Goal: Task Accomplishment & Management: Manage account settings

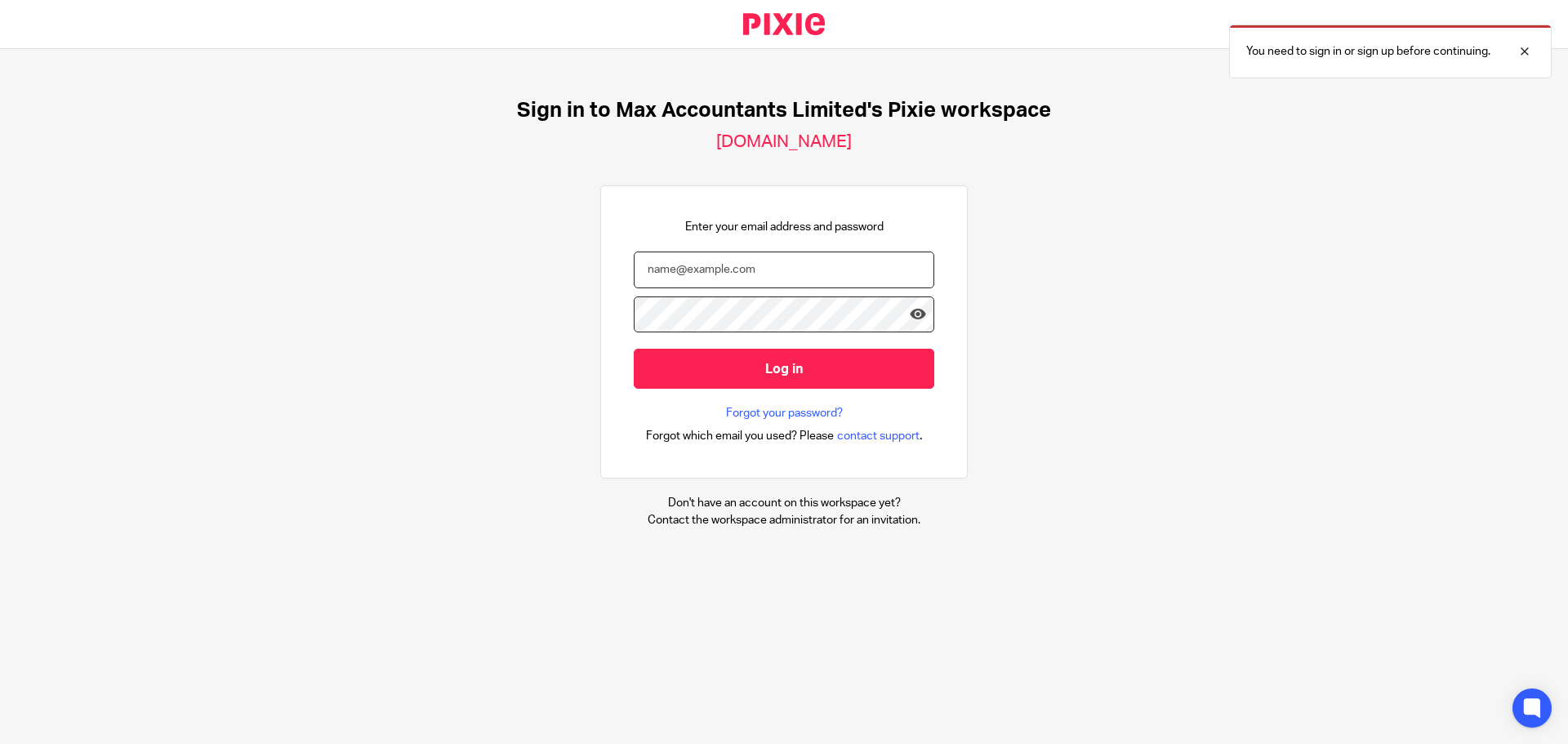
type input "tom@maxaccountants.co.uk"
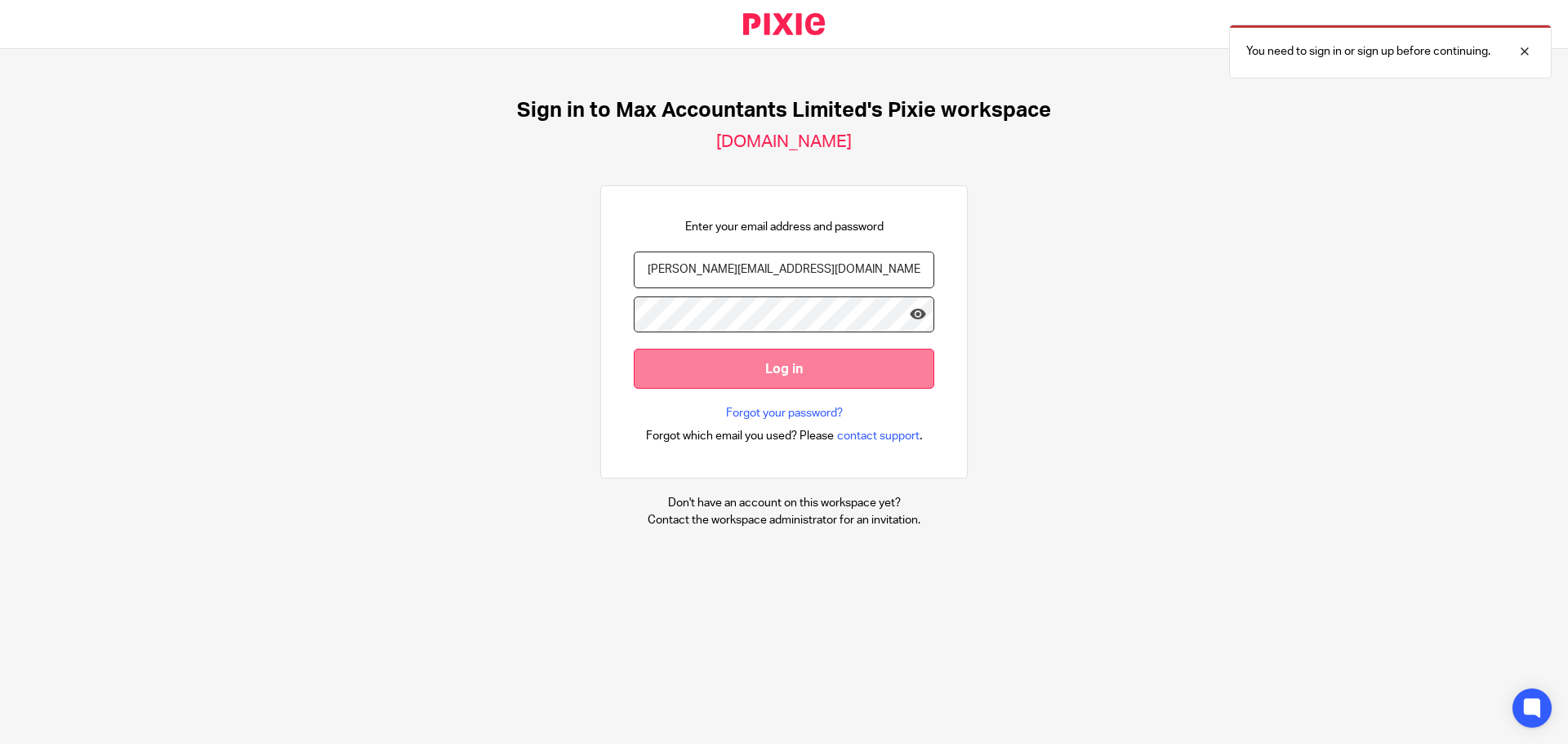
click at [720, 376] on input "Log in" at bounding box center [784, 368] width 300 height 40
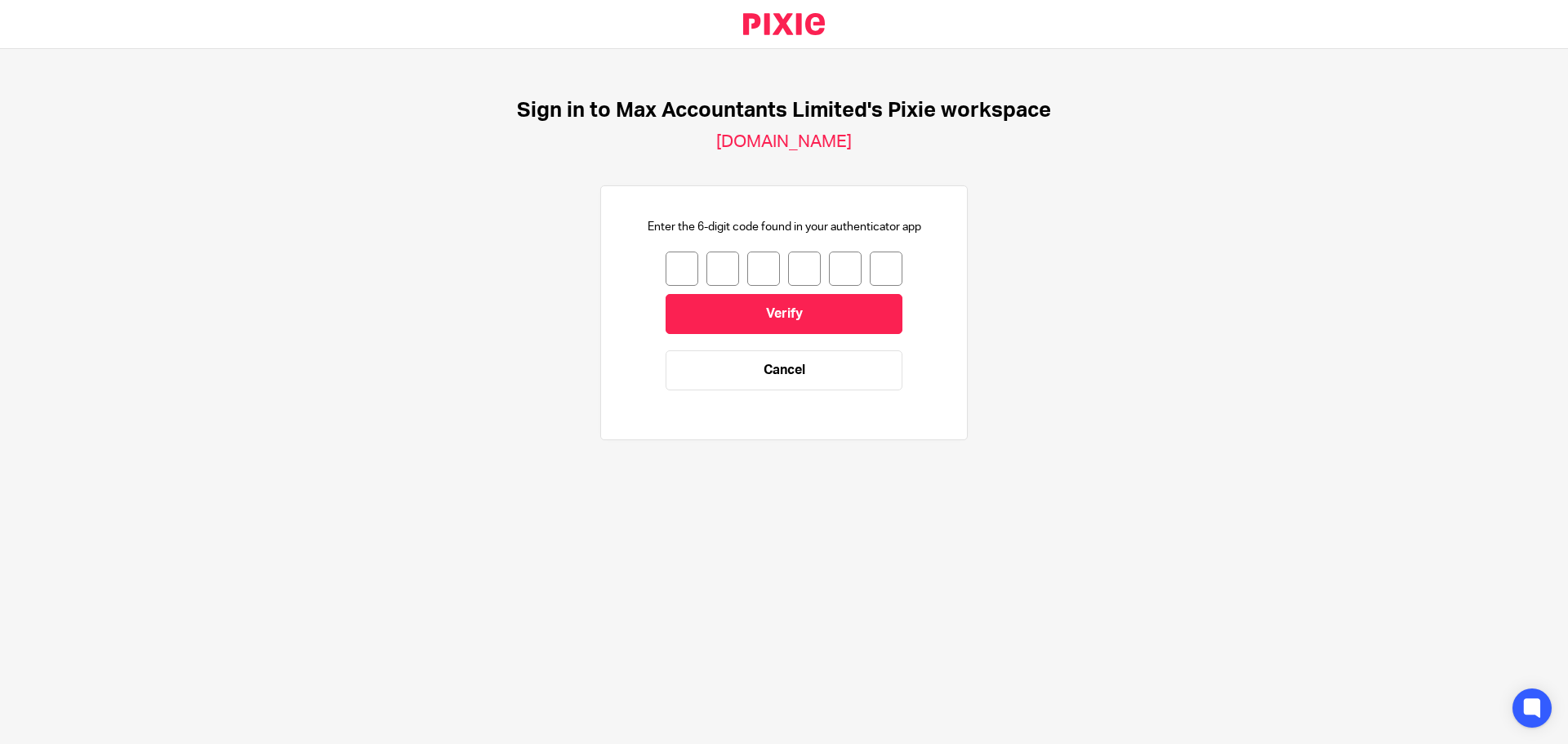
click at [671, 267] on input "number" at bounding box center [681, 269] width 33 height 34
type input "0"
type input "1"
type input "0"
type input "6"
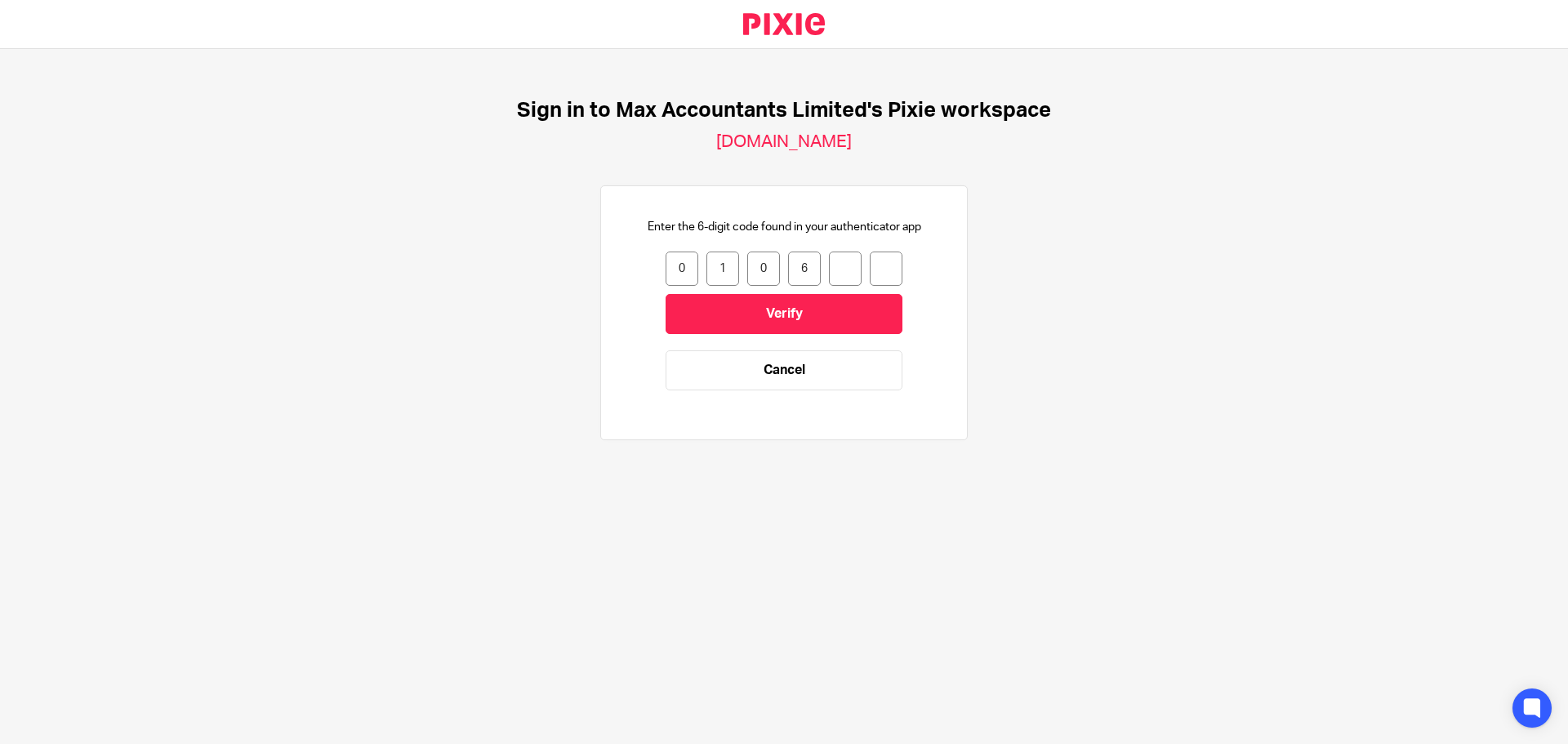
type input "0"
type input "3"
click at [702, 308] on input "Verify" at bounding box center [784, 313] width 237 height 40
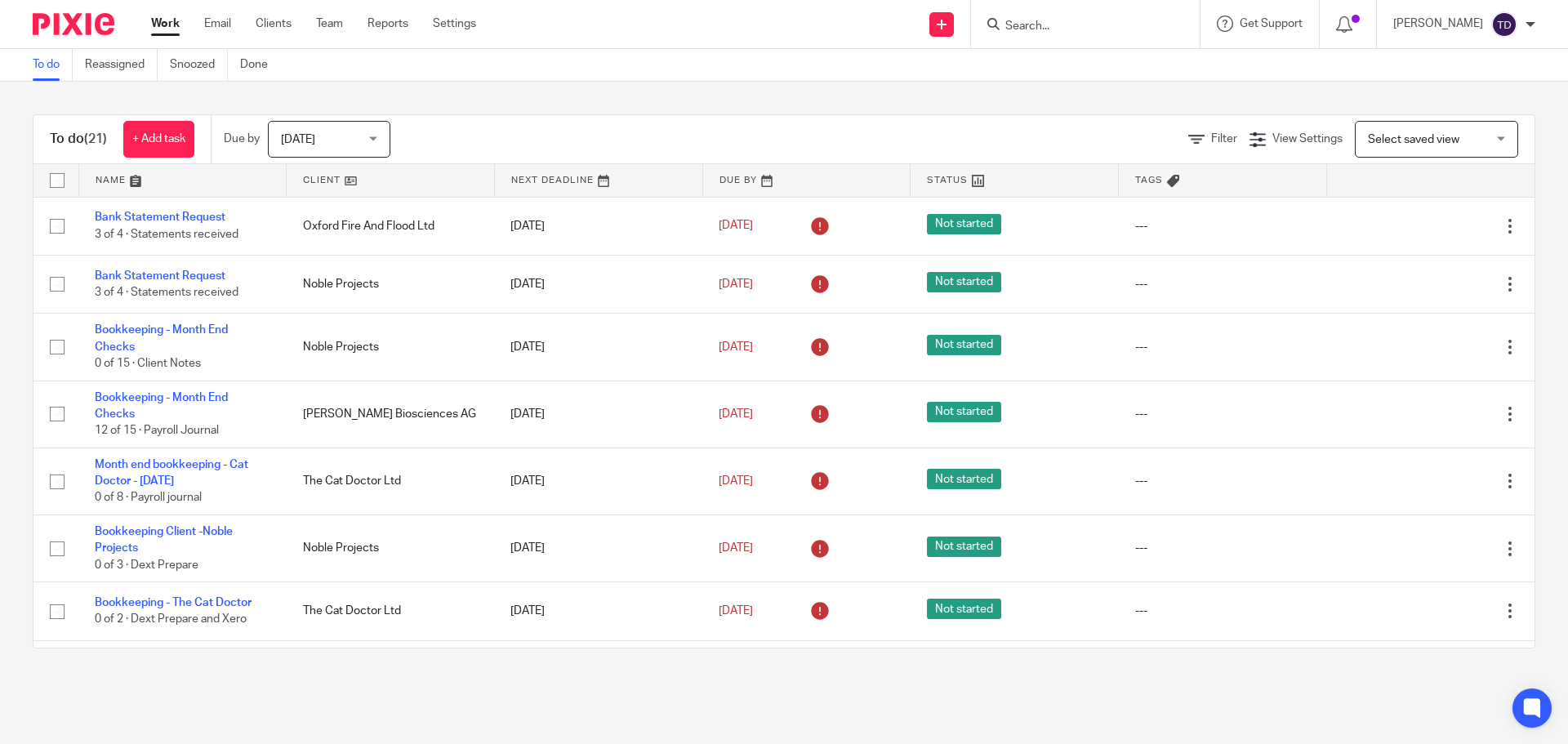
click at [1291, 722] on main "To do Reassigned Snoozed Done To do (21) + Add task Due by Today Today Today To…" at bounding box center [784, 372] width 1568 height 744
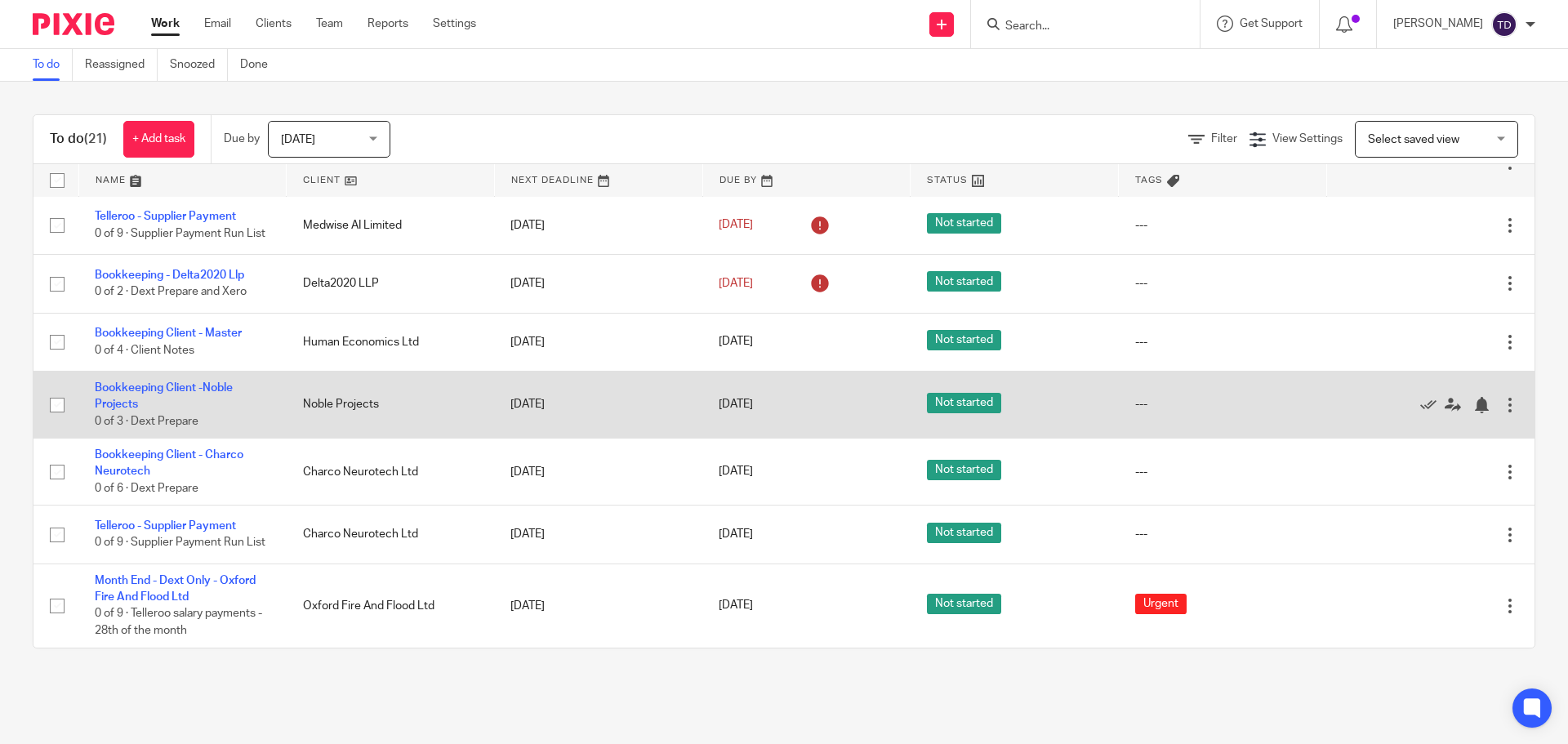
scroll to position [922, 0]
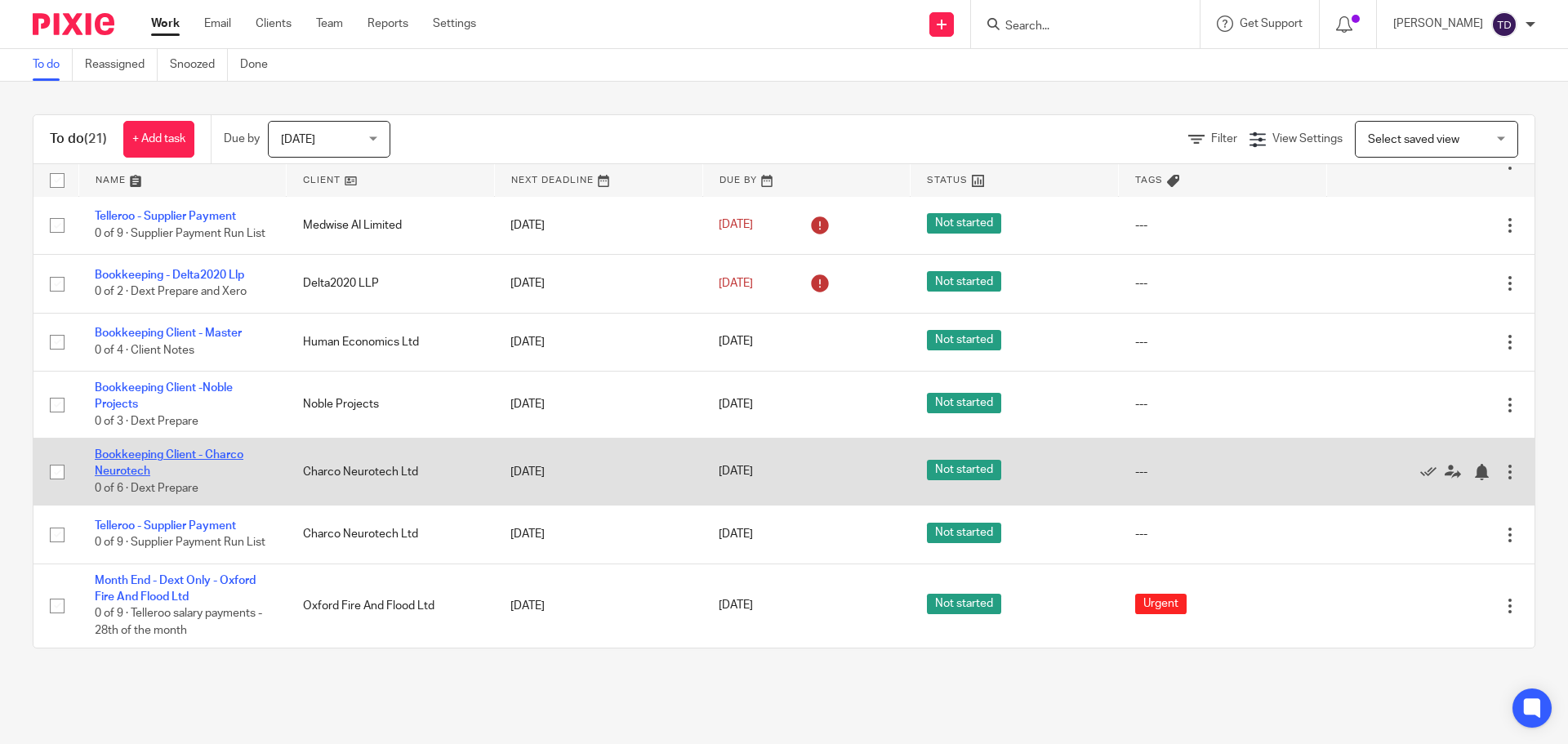
click at [155, 448] on link "Bookkeeping Client - Charco Neurotech" at bounding box center [169, 462] width 148 height 28
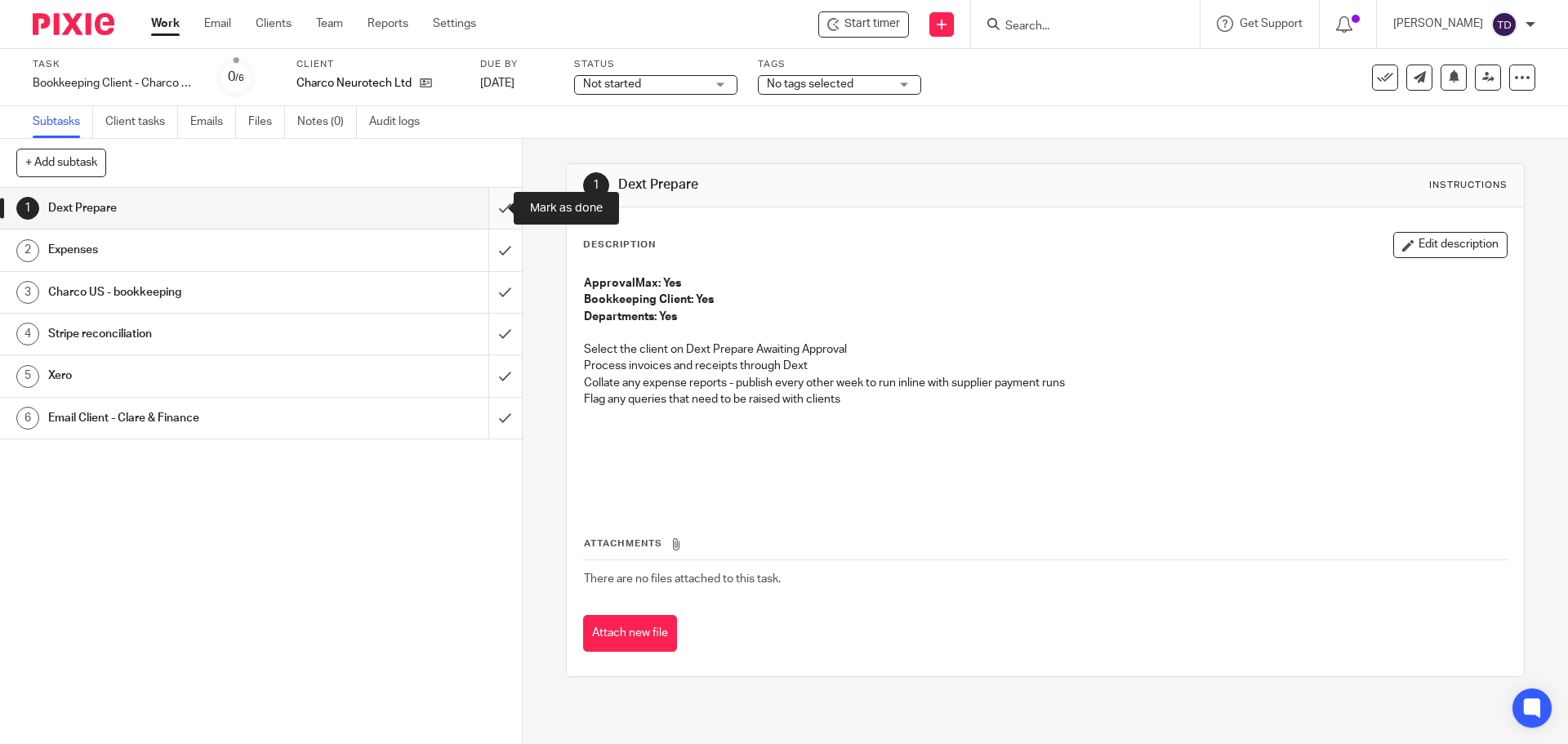
click at [489, 212] on input "submit" at bounding box center [260, 208] width 521 height 41
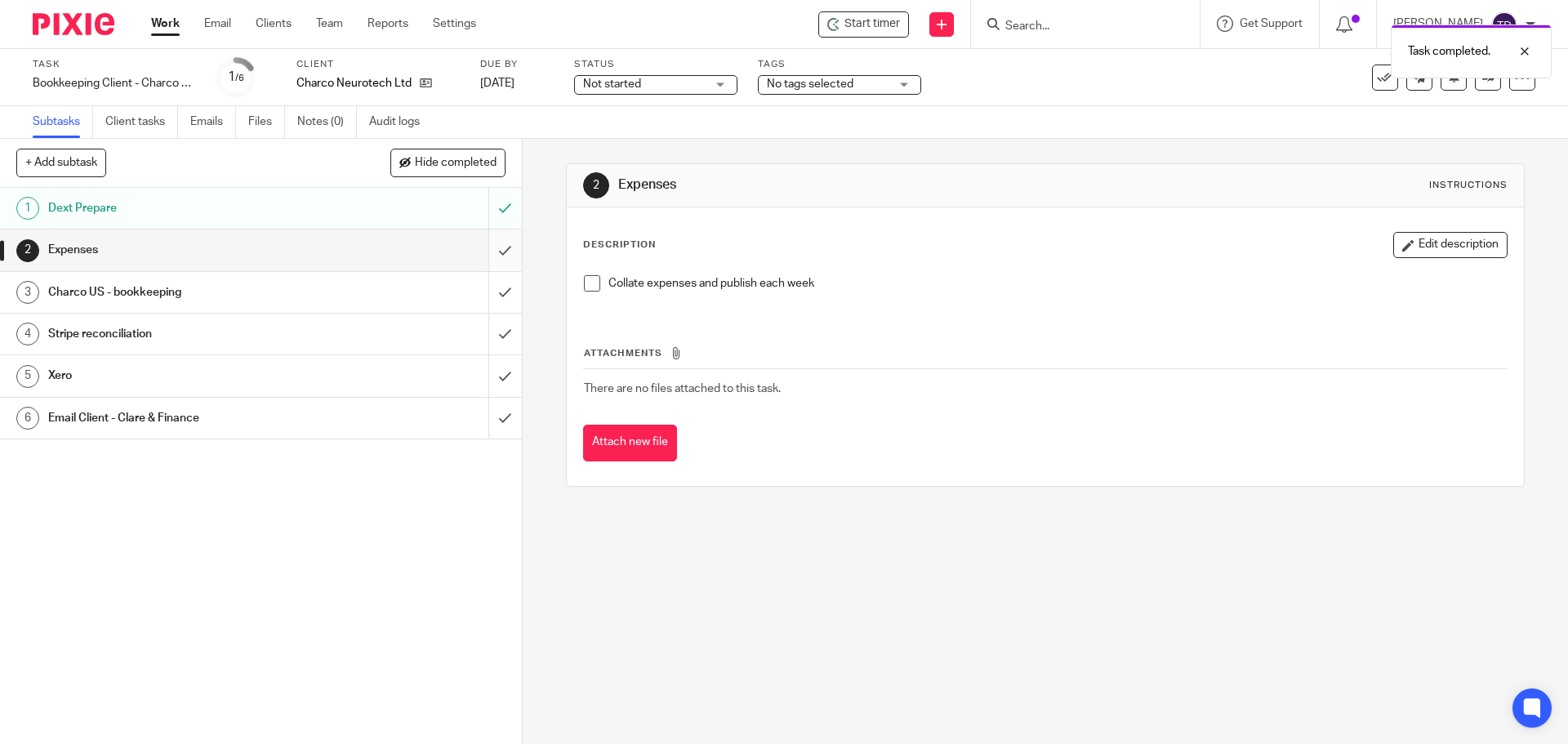
click at [495, 248] on input "submit" at bounding box center [260, 250] width 521 height 41
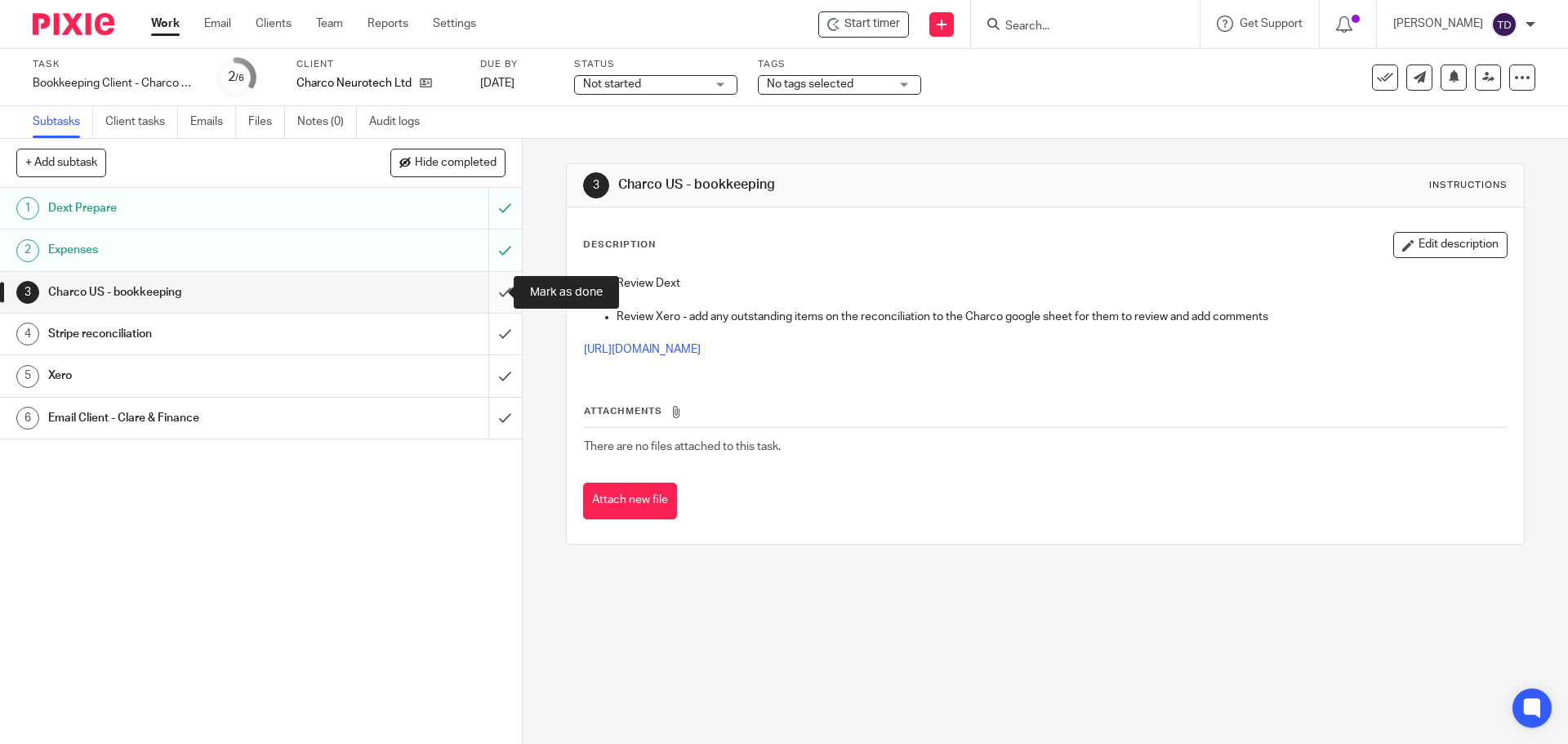
click at [493, 288] on input "submit" at bounding box center [260, 293] width 521 height 41
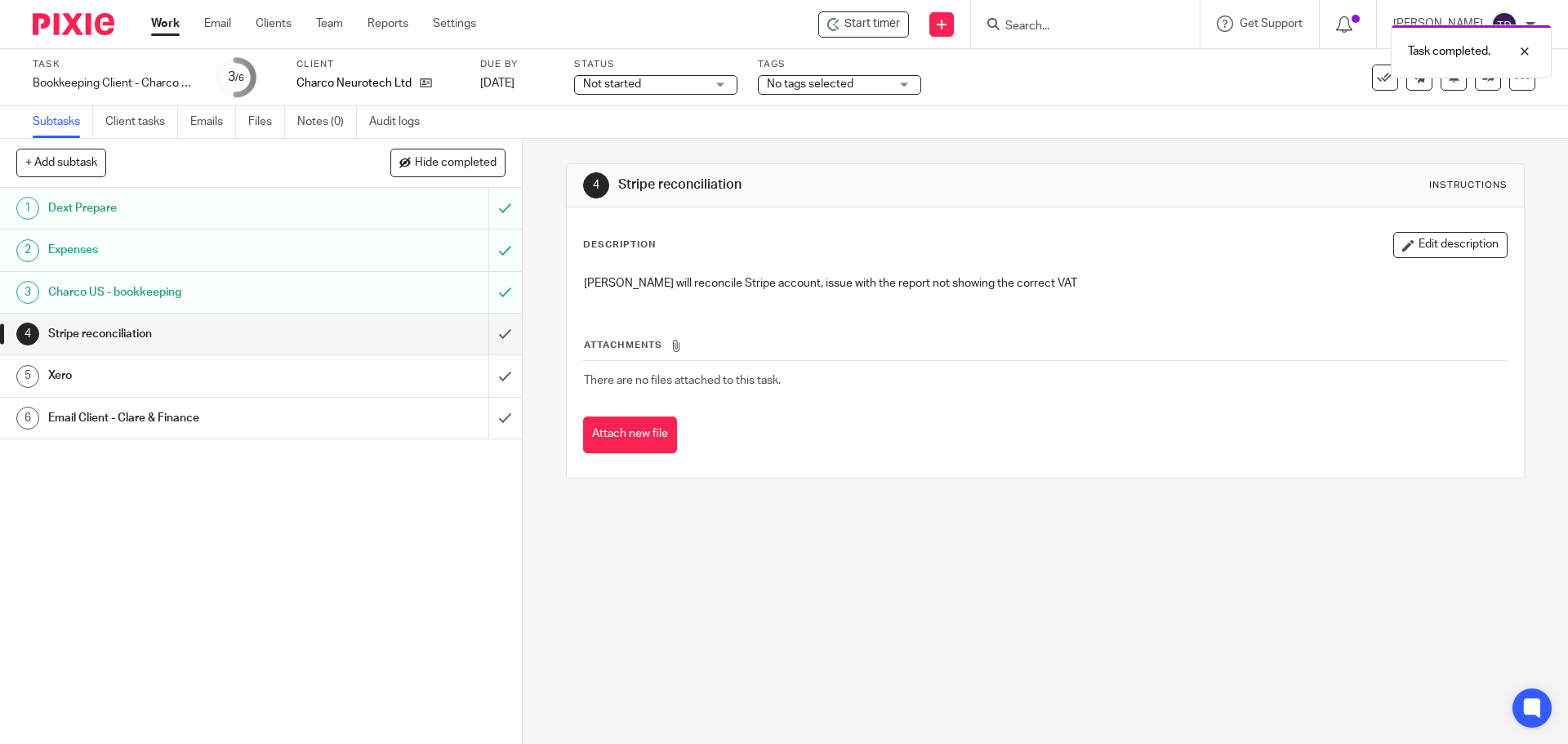
click at [488, 340] on input "submit" at bounding box center [260, 334] width 521 height 41
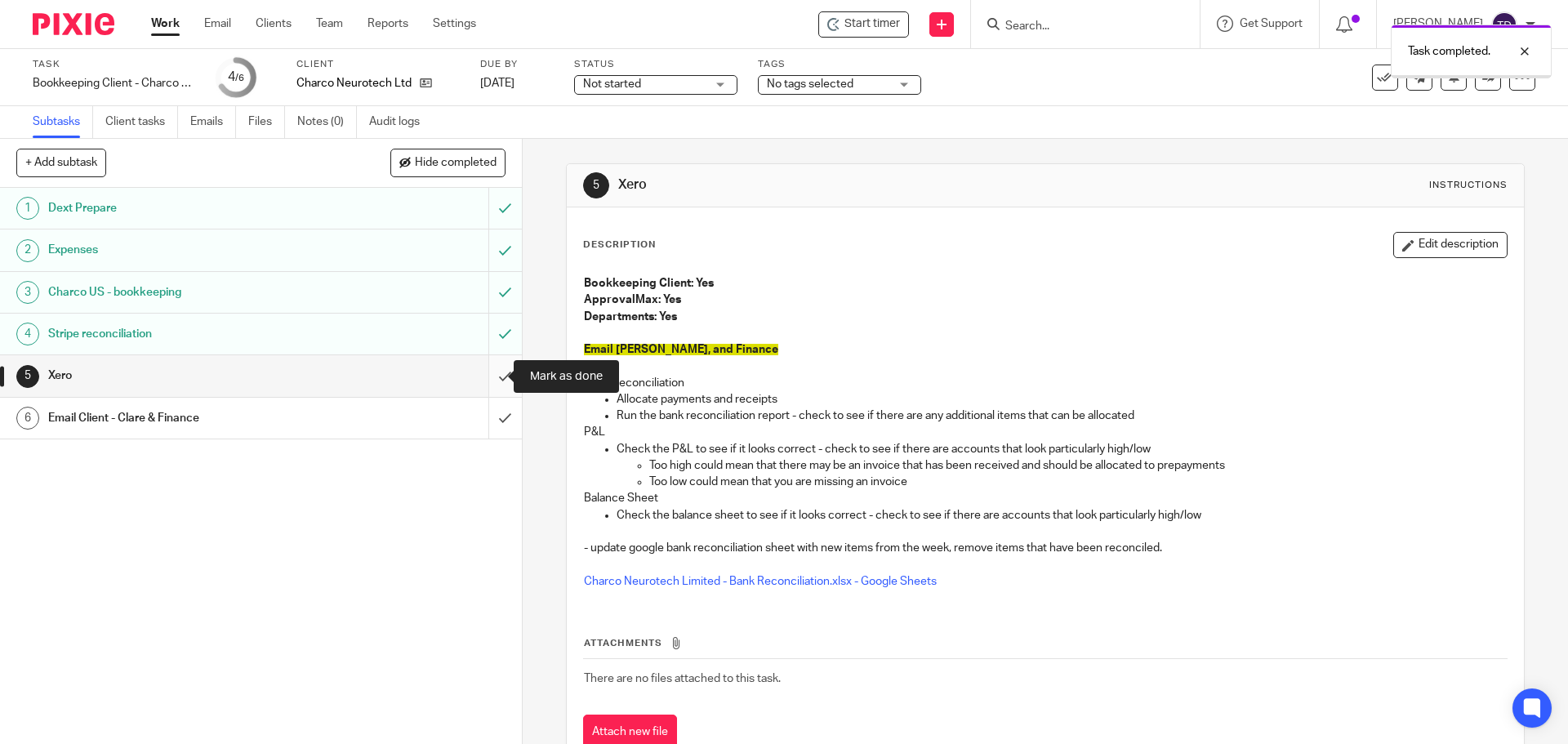
click at [480, 374] on input "submit" at bounding box center [260, 376] width 521 height 41
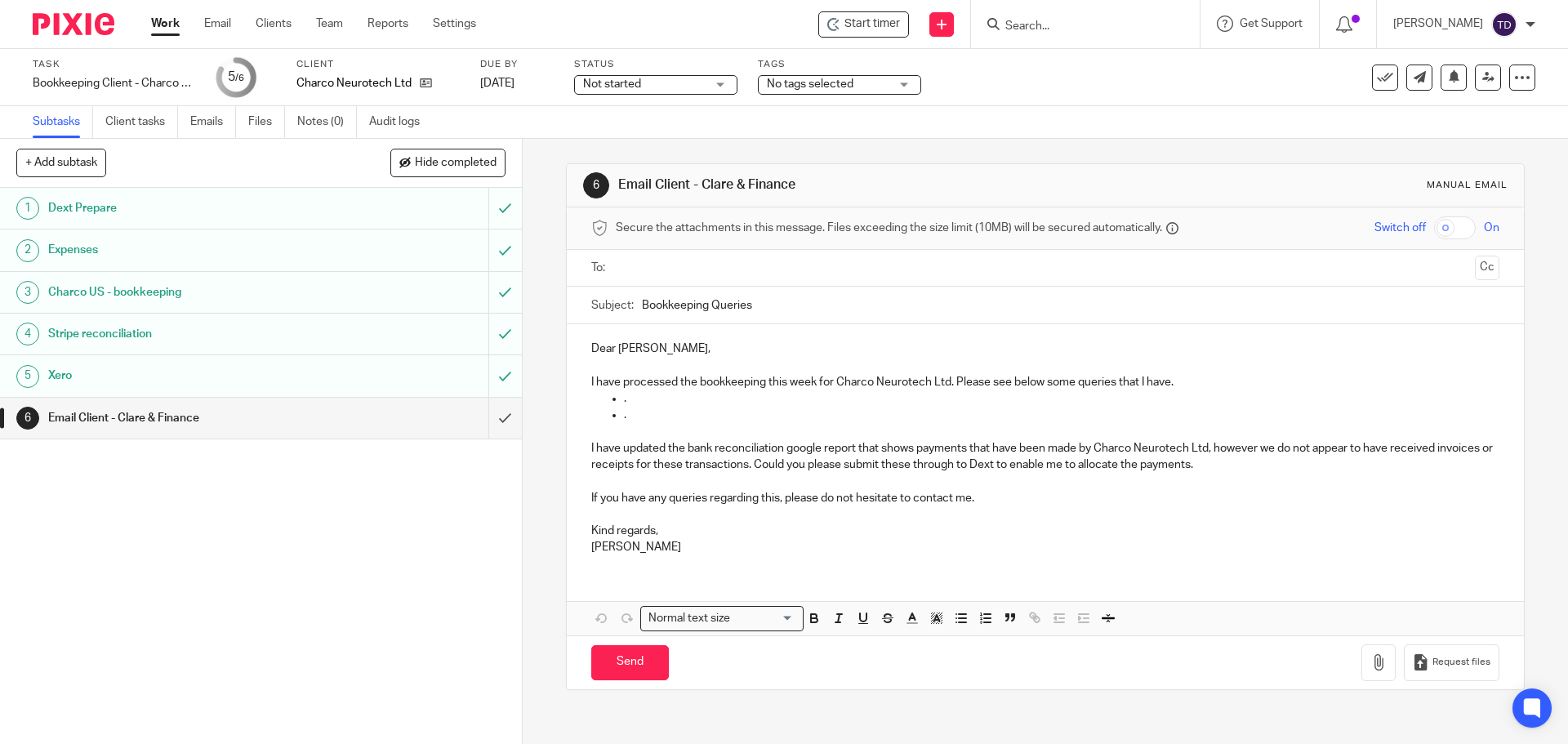
click at [631, 259] on input "text" at bounding box center [1044, 269] width 846 height 19
click at [661, 723] on div "6 Email Client - Clare & Finance Manual email Secure the attachments in this me…" at bounding box center [1045, 441] width 1046 height 605
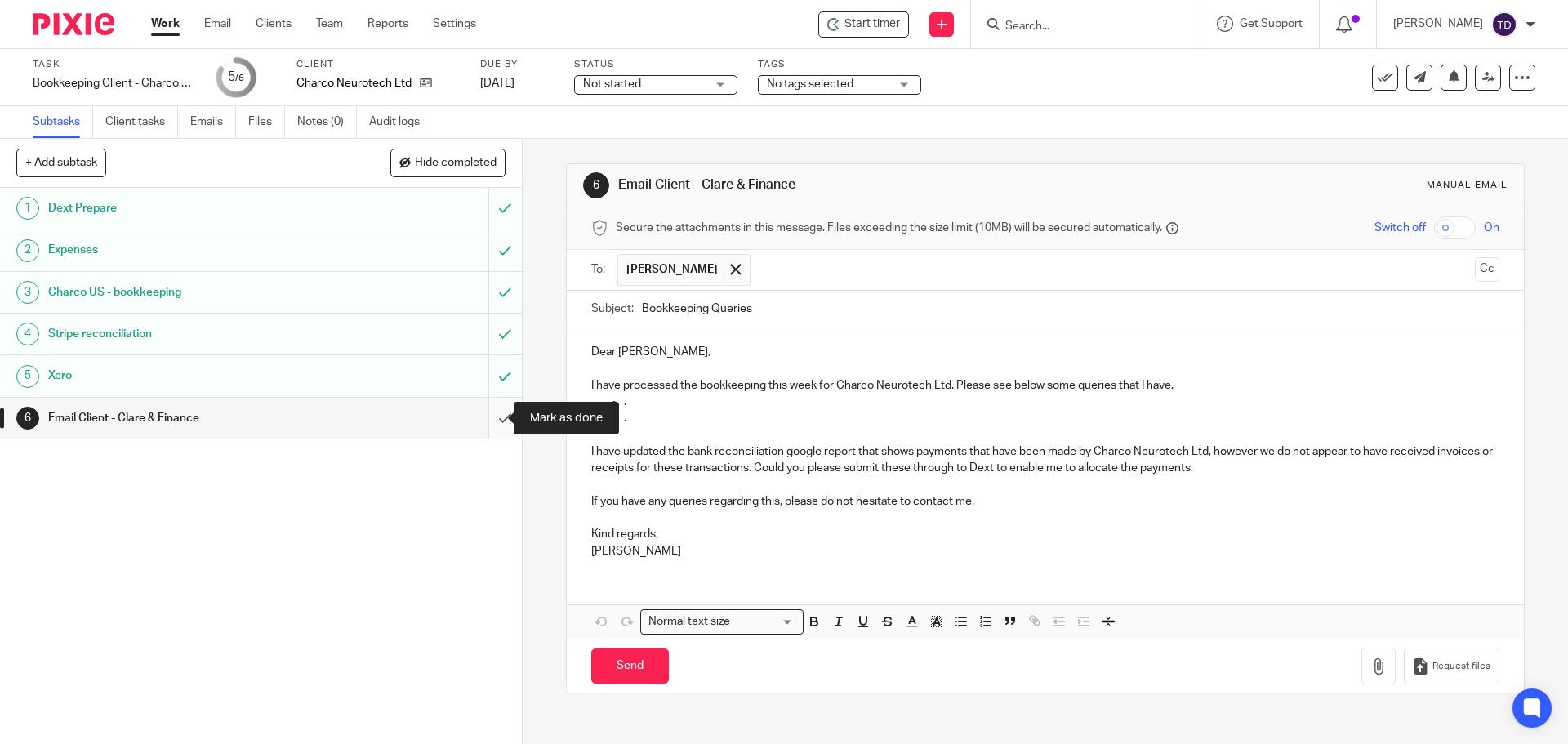
click at [486, 419] on input "submit" at bounding box center [260, 418] width 521 height 41
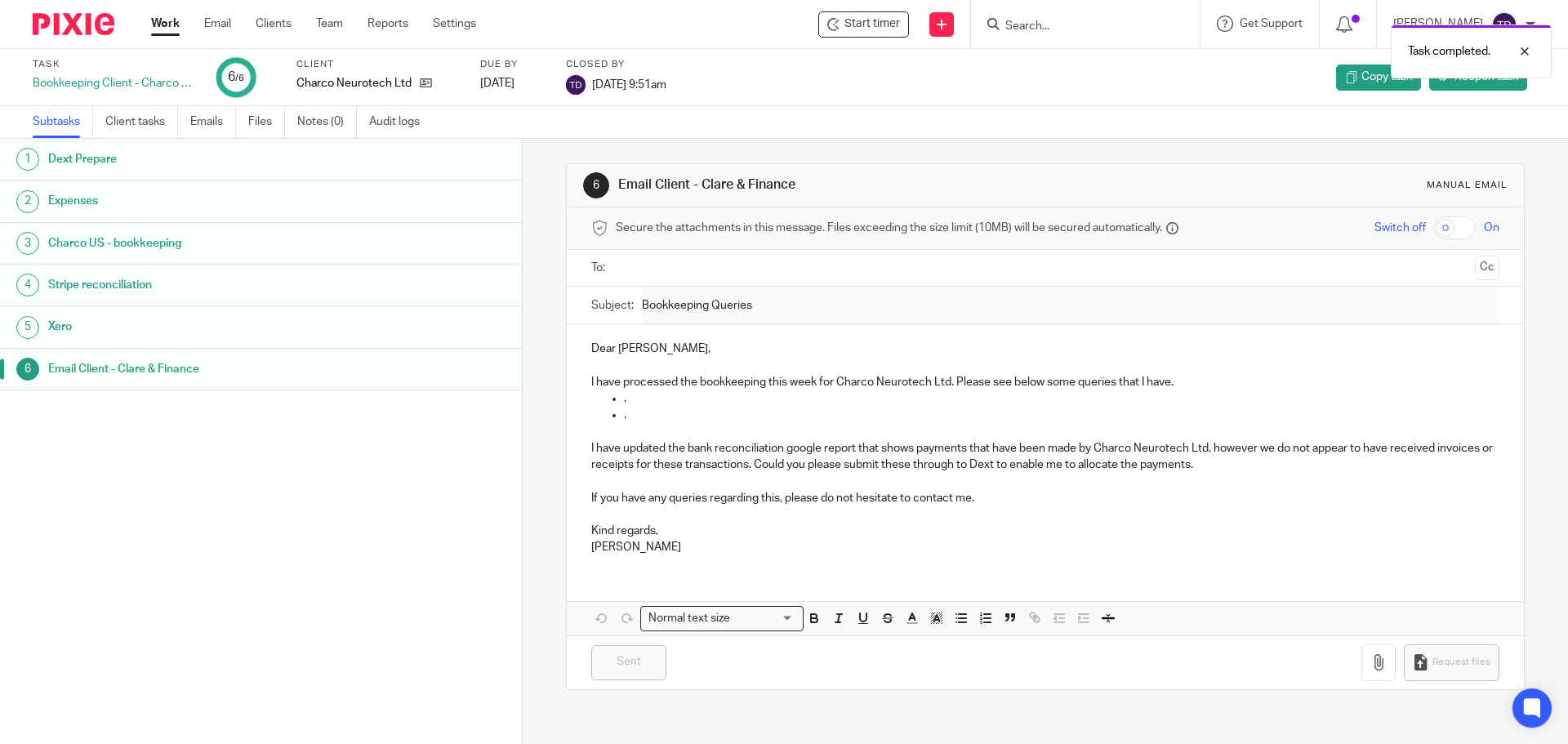
click at [173, 24] on link "Work" at bounding box center [165, 24] width 29 height 17
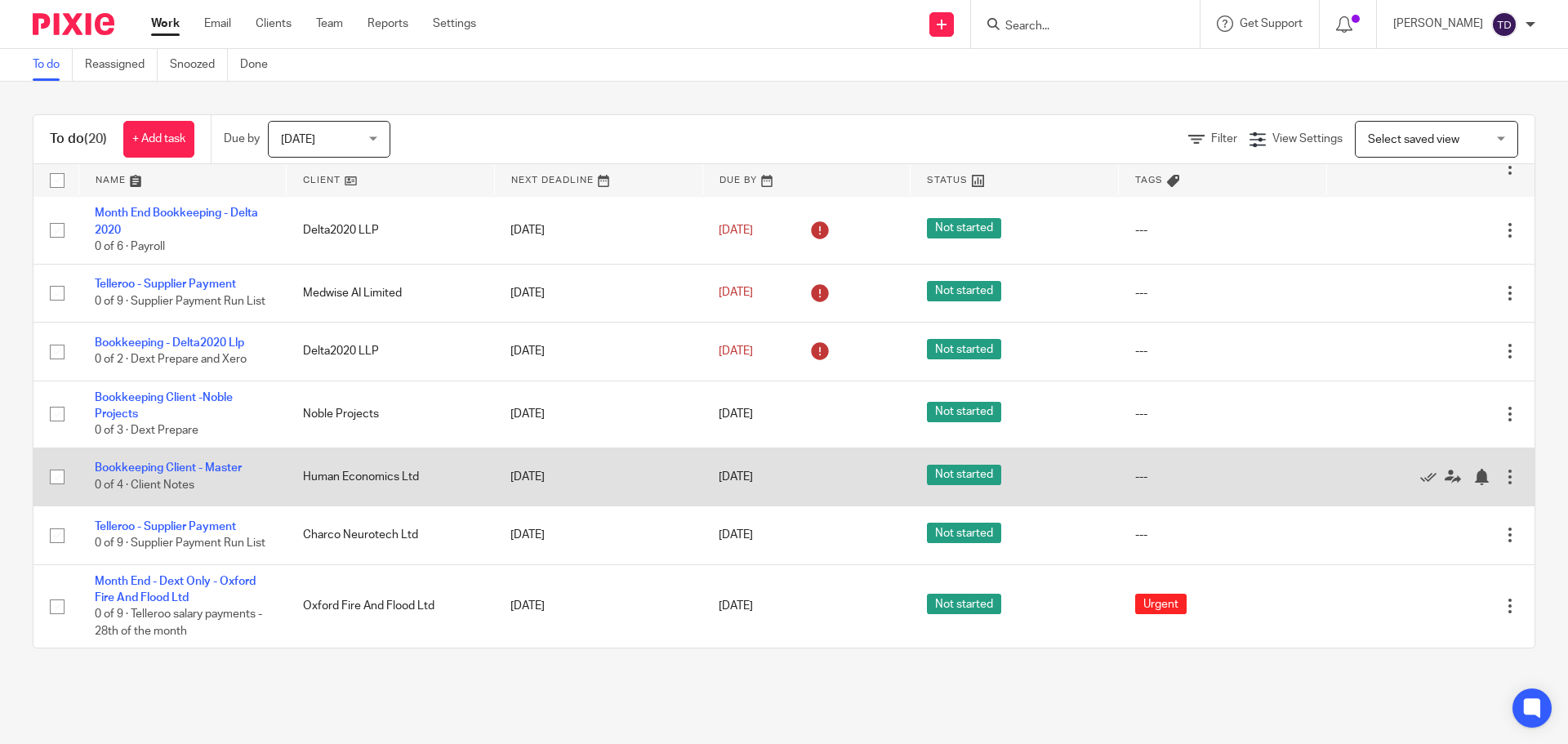
scroll to position [855, 0]
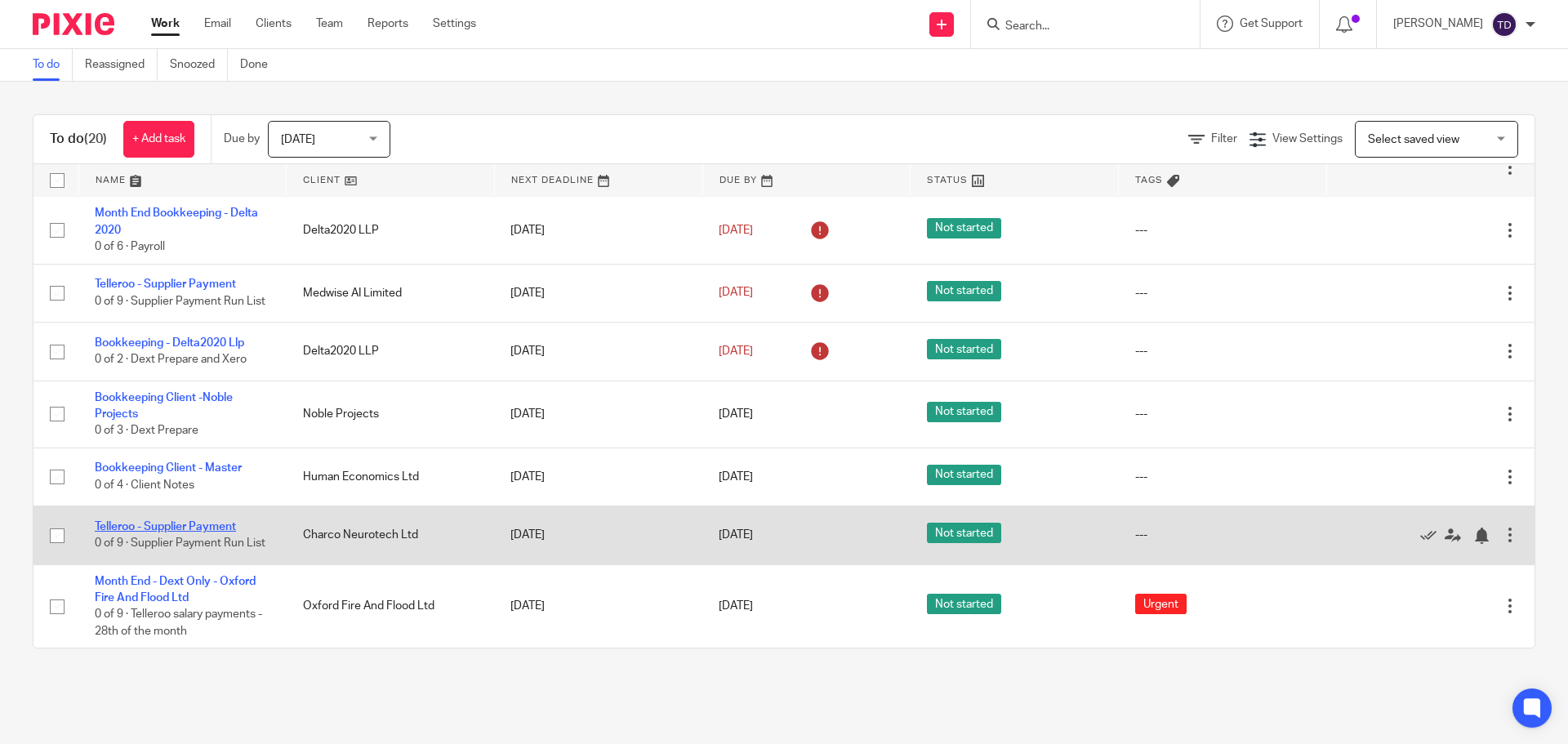
click at [206, 521] on link "Telleroo - Supplier Payment" at bounding box center [165, 527] width 141 height 11
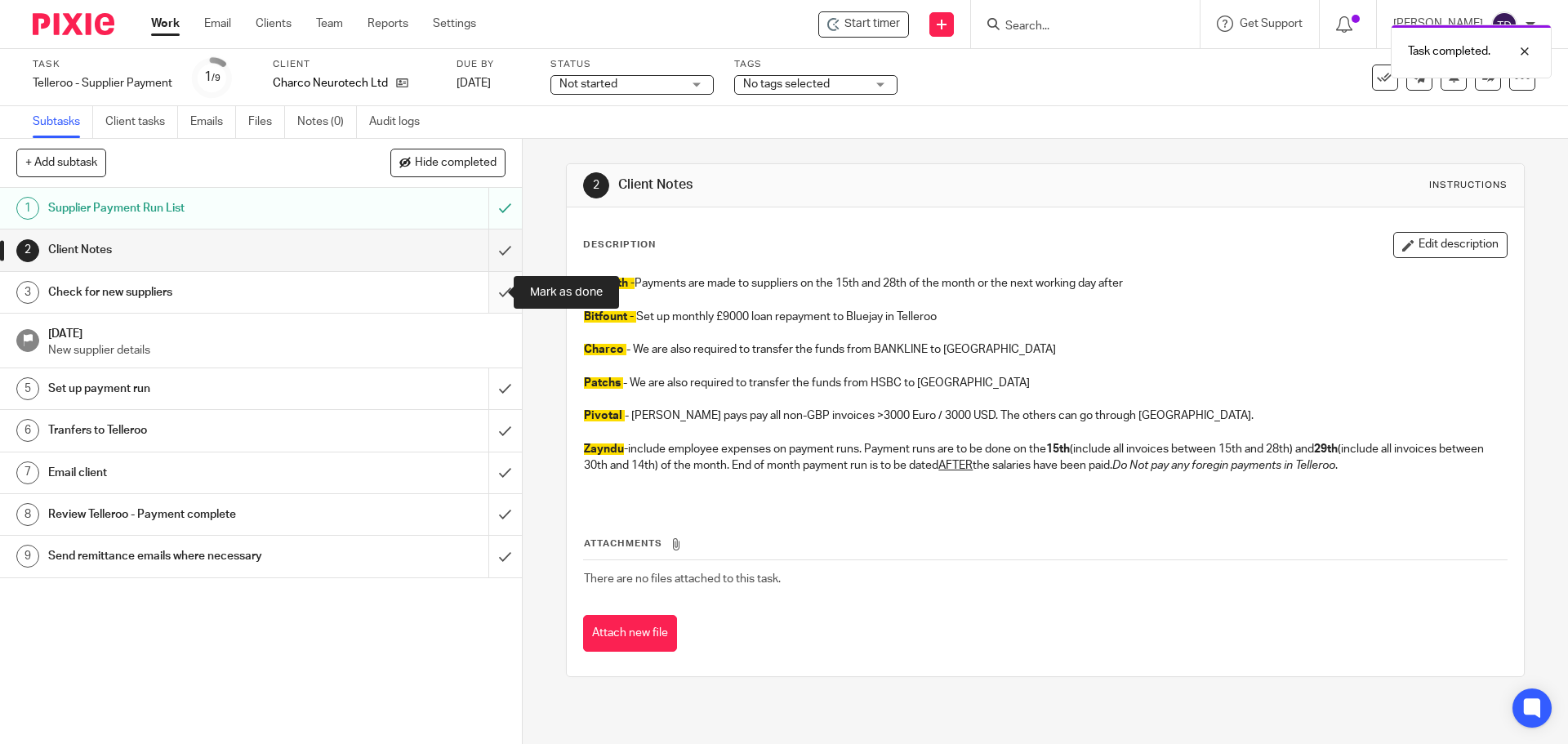
click at [481, 295] on input "submit" at bounding box center [260, 293] width 521 height 41
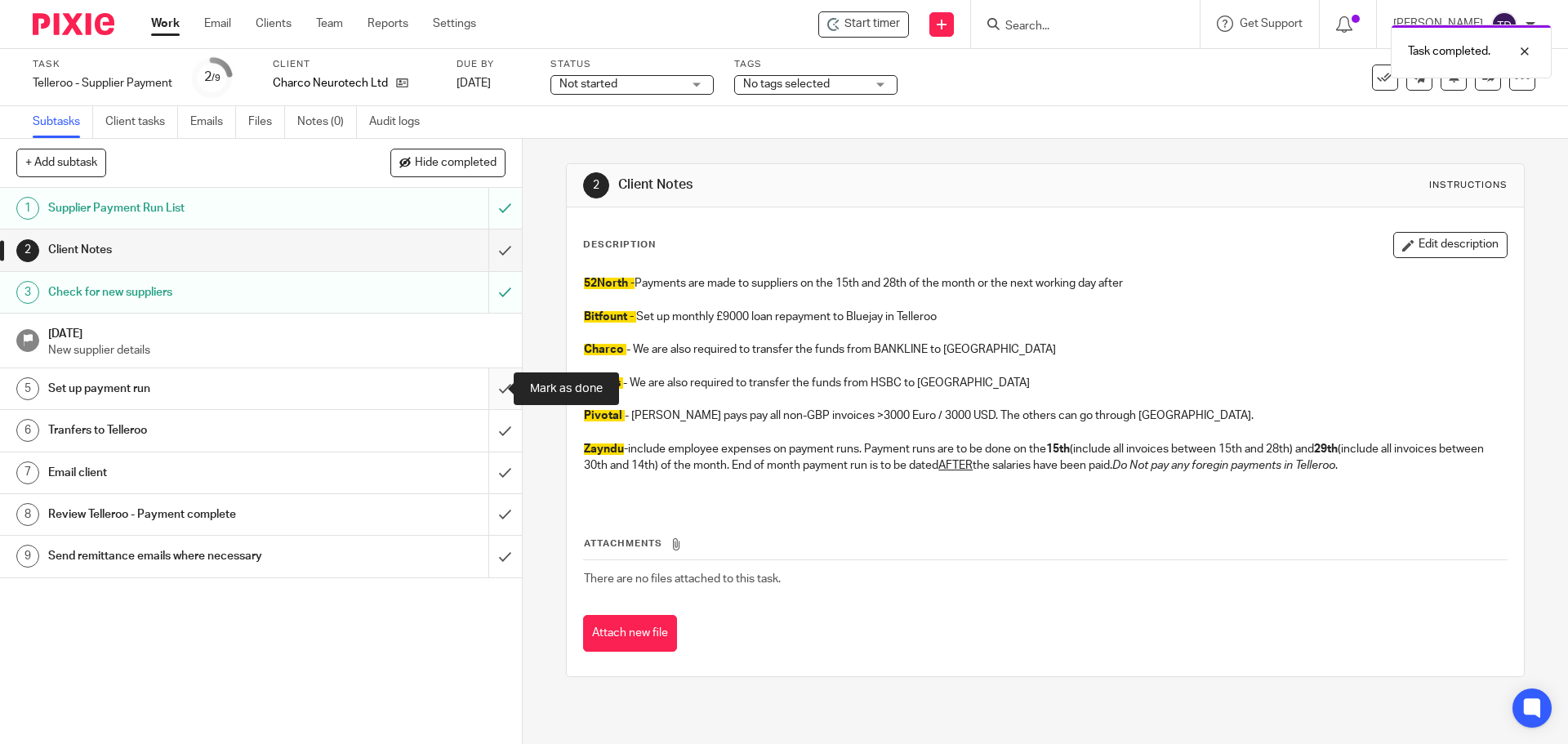
click at [486, 379] on input "submit" at bounding box center [260, 389] width 521 height 41
click at [408, 433] on div "Tranfers to Telleroo" at bounding box center [260, 430] width 423 height 24
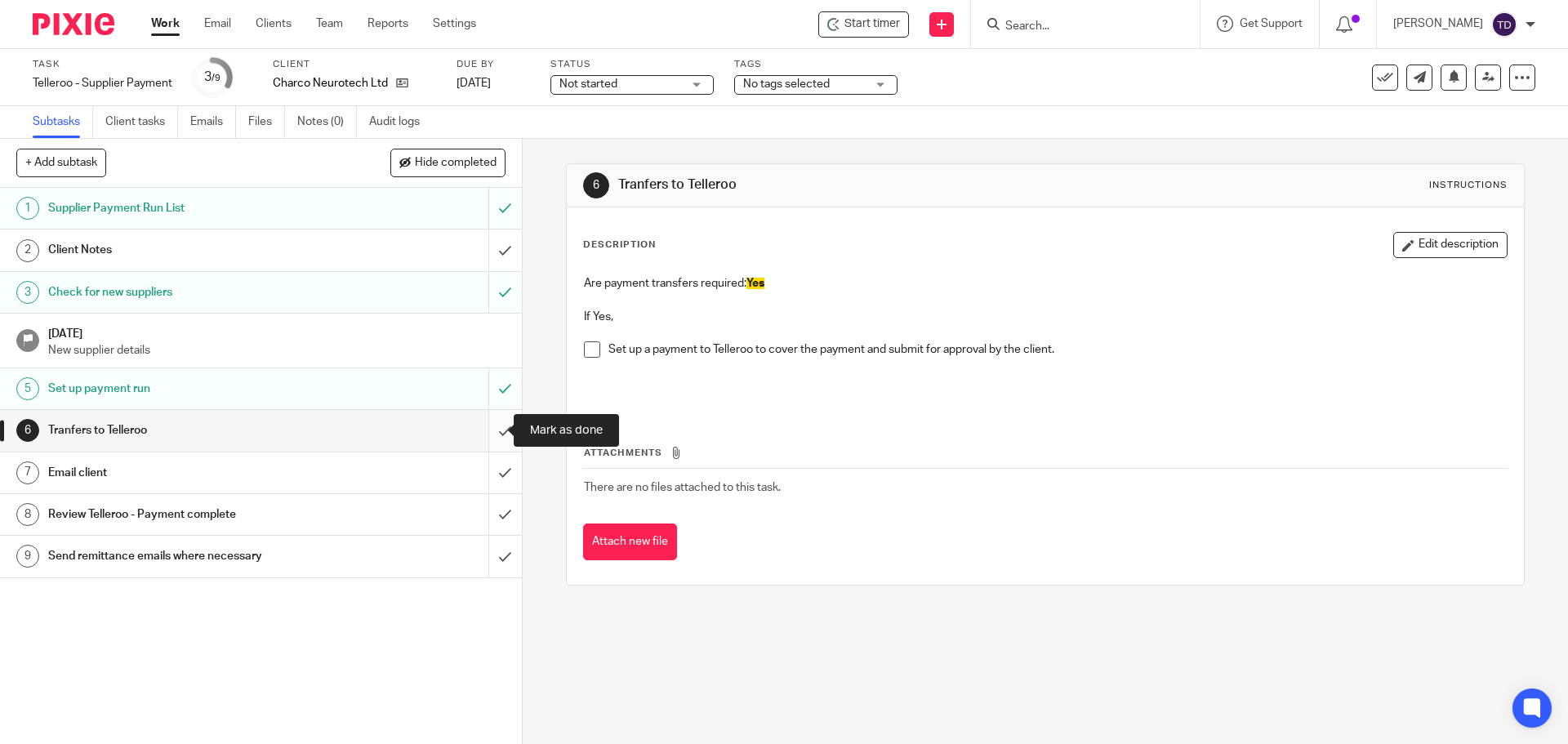
click at [483, 435] on input "submit" at bounding box center [260, 430] width 521 height 41
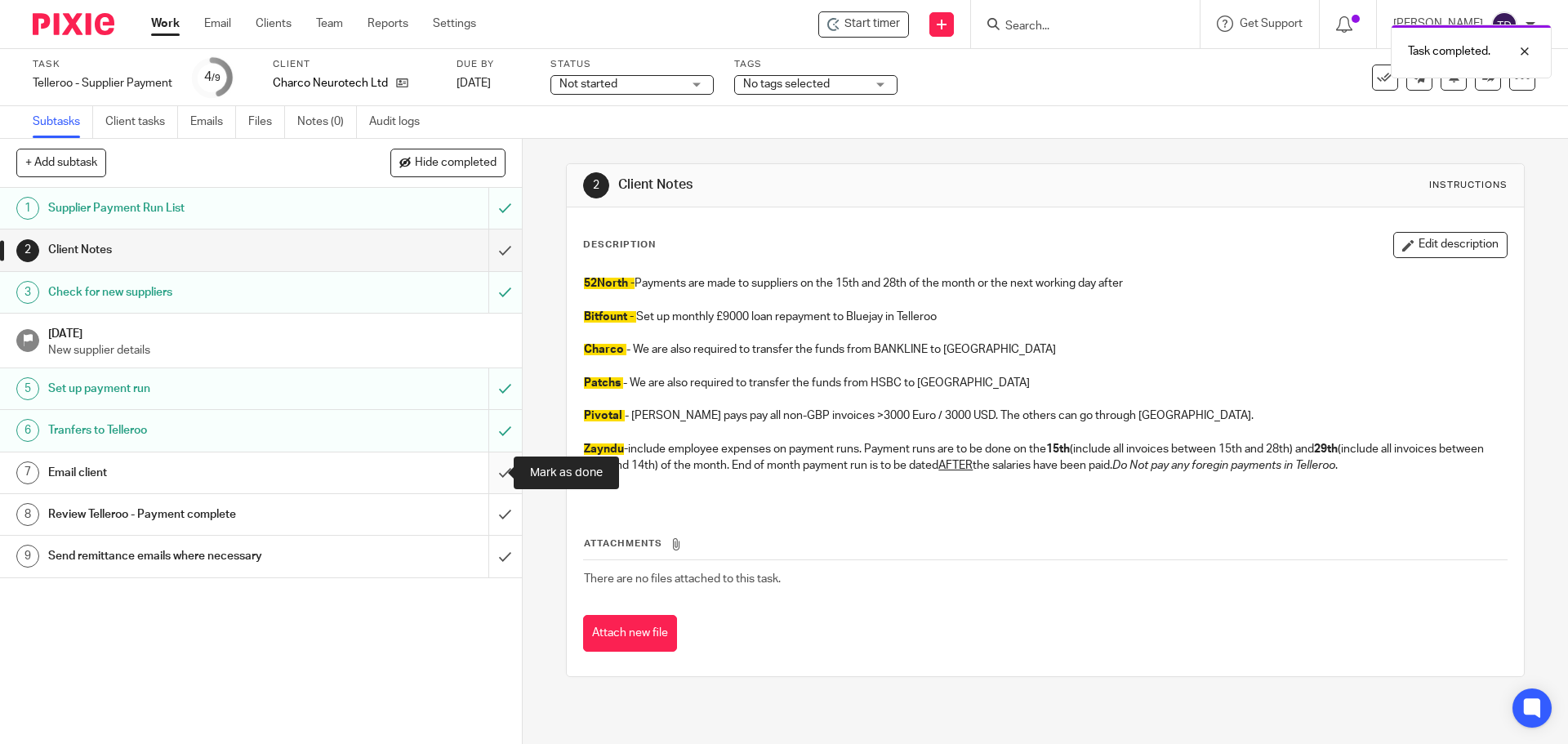
click at [487, 476] on input "submit" at bounding box center [260, 473] width 521 height 41
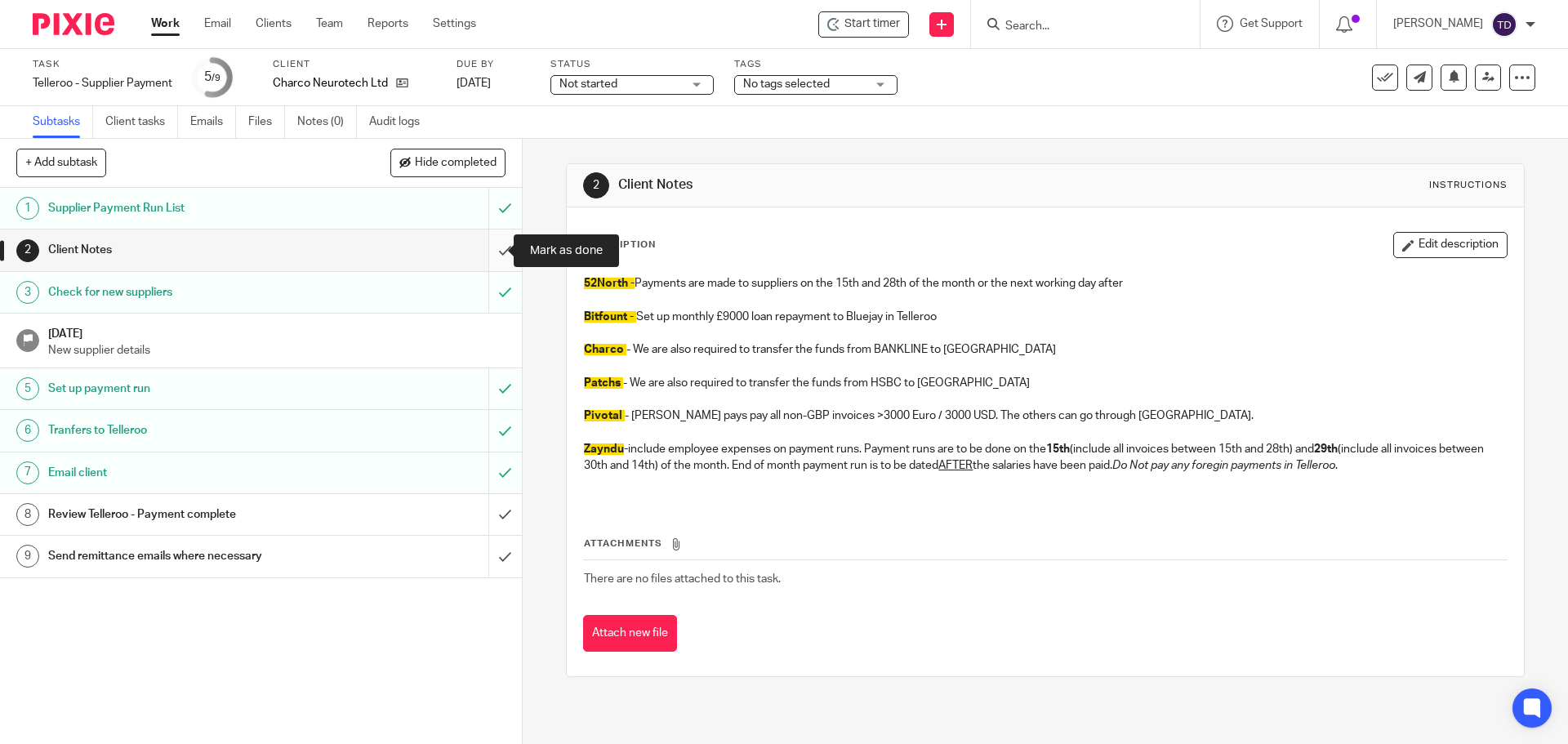
click at [495, 250] on input "submit" at bounding box center [260, 250] width 521 height 41
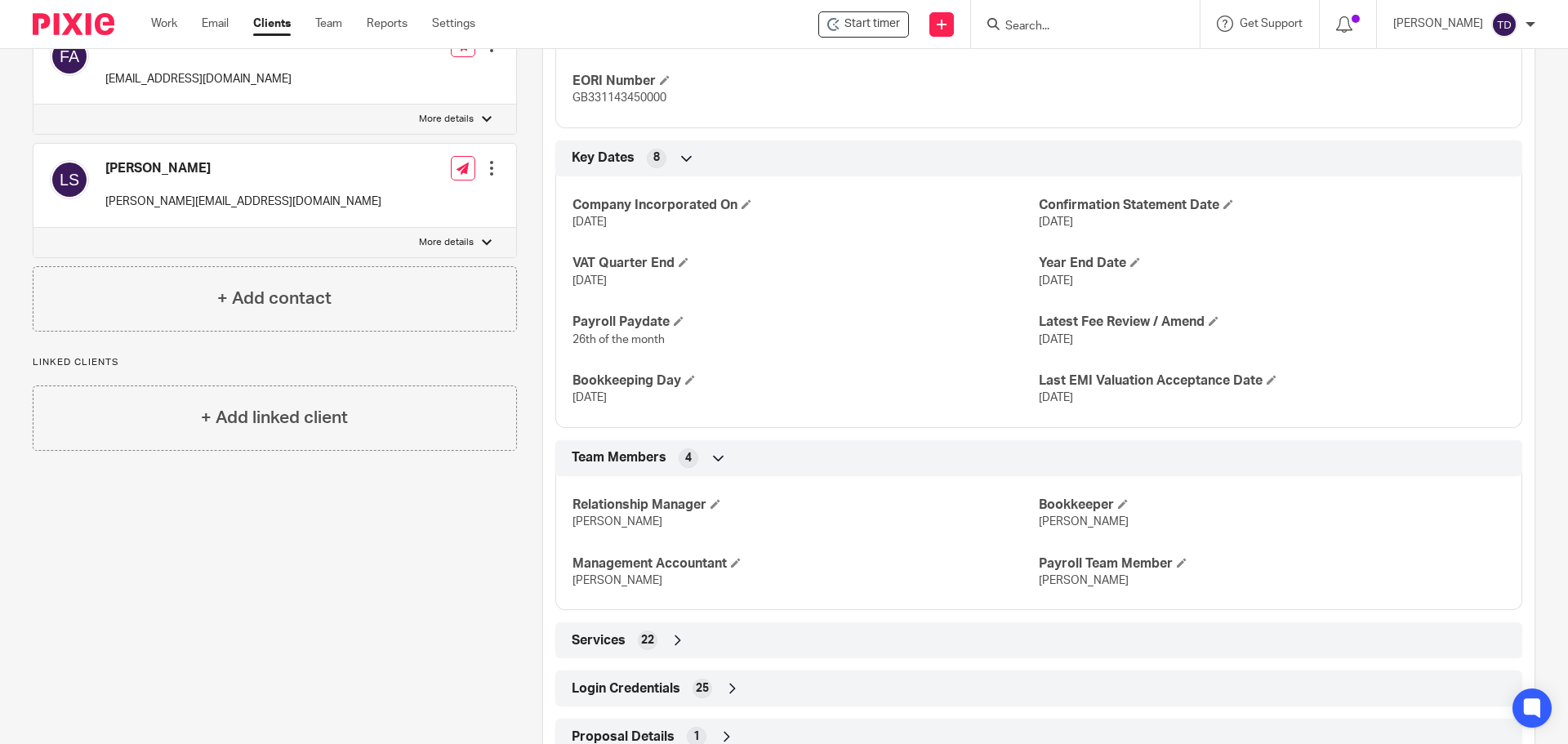
scroll to position [1073, 0]
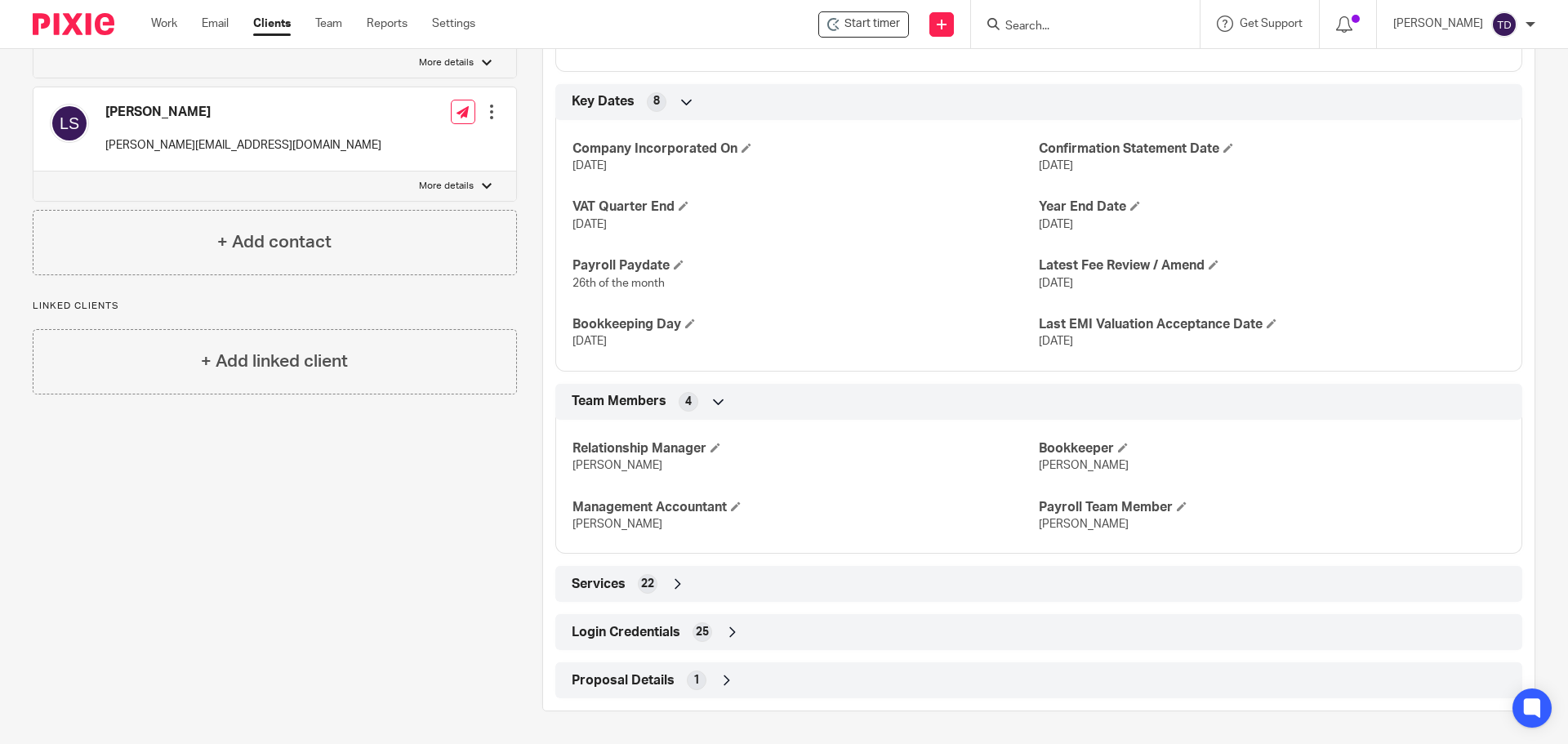
click at [733, 633] on icon at bounding box center [733, 632] width 17 height 17
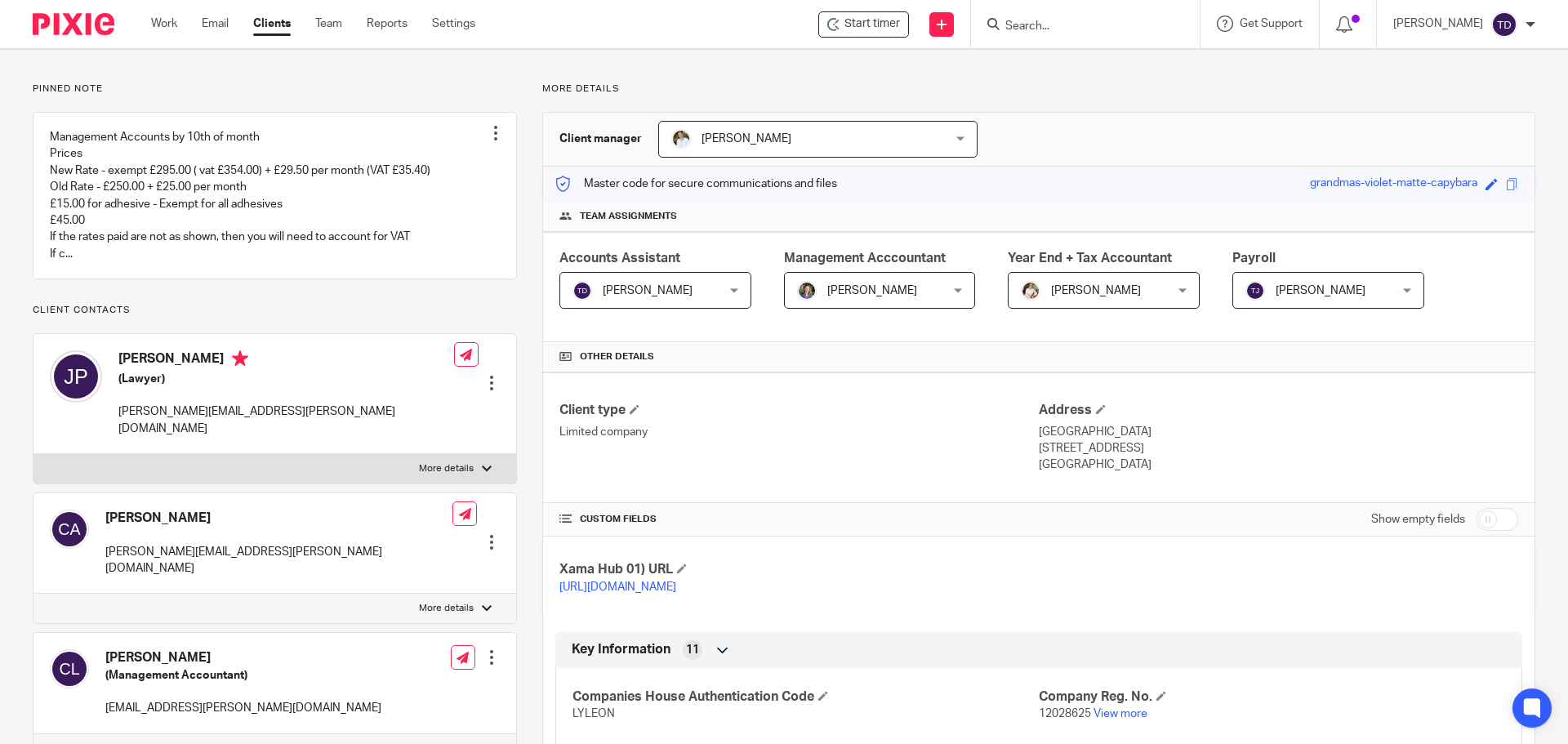
scroll to position [0, 0]
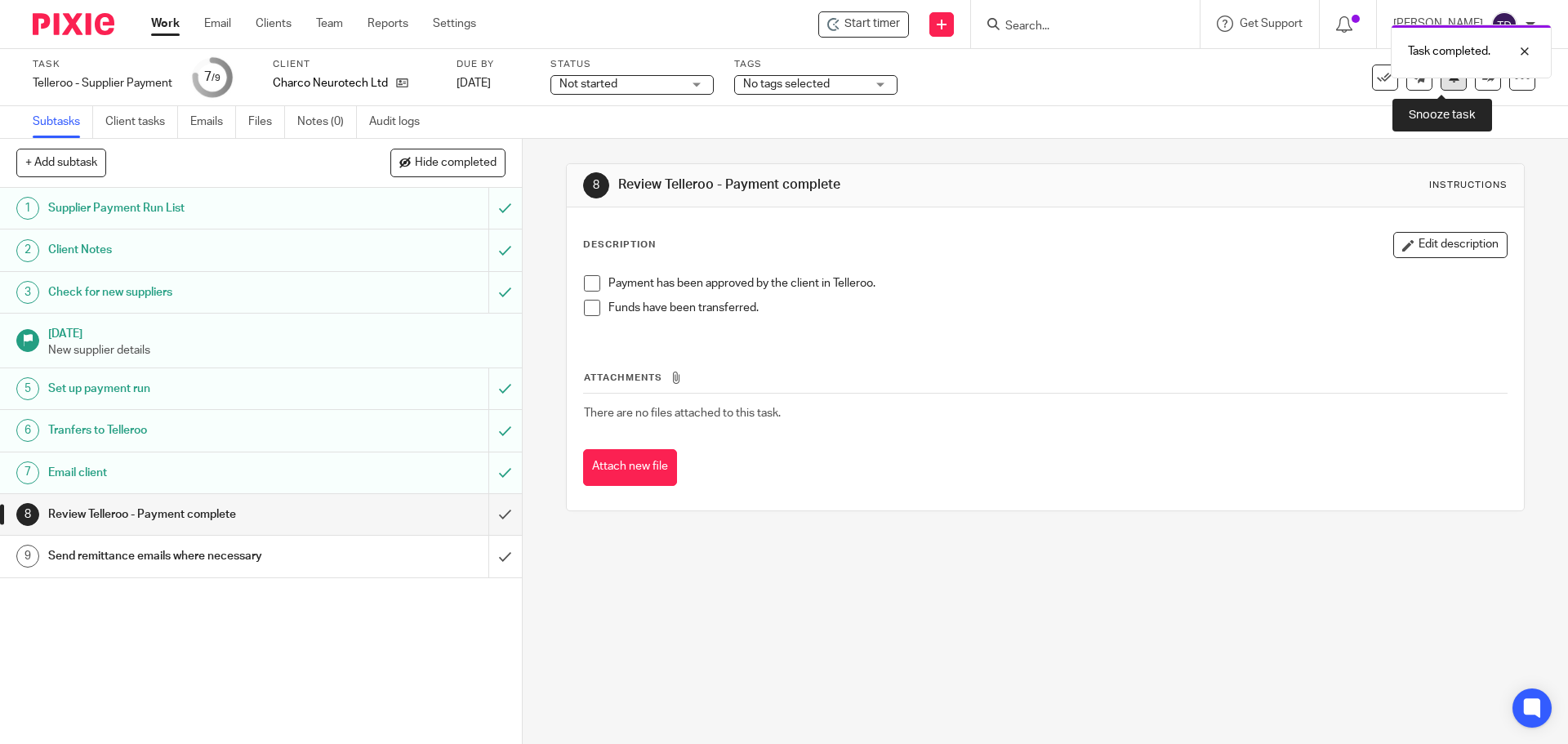
click at [1446, 84] on button at bounding box center [1453, 77] width 26 height 26
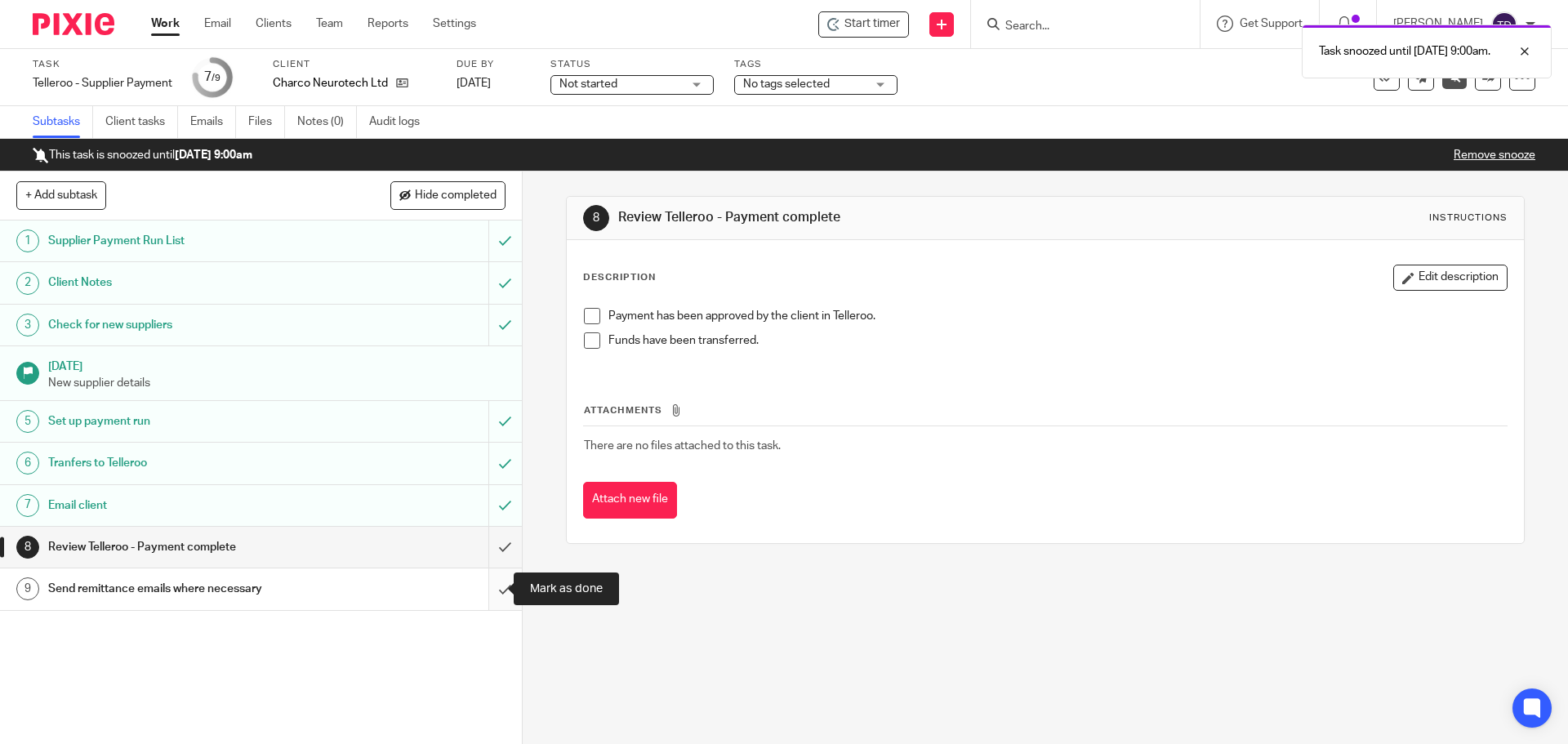
click at [499, 595] on input "submit" at bounding box center [260, 588] width 521 height 41
click at [494, 595] on input "submit" at bounding box center [260, 588] width 521 height 41
click at [168, 21] on link "Work" at bounding box center [165, 24] width 29 height 17
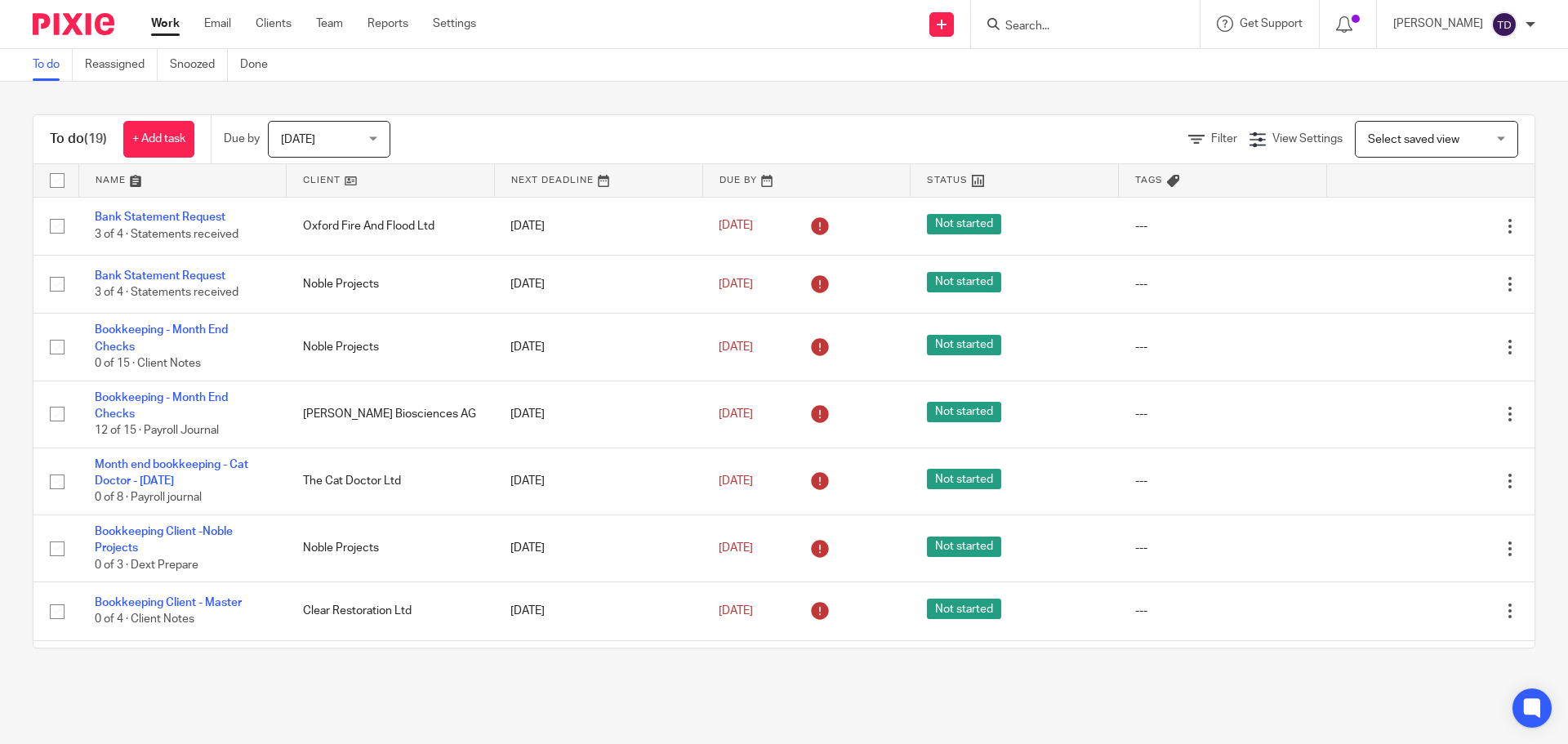
click at [562, 689] on main "To do Reassigned Snoozed Done To do (19) + Add task Due by [DATE] [DATE] [DATE]…" at bounding box center [784, 372] width 1568 height 744
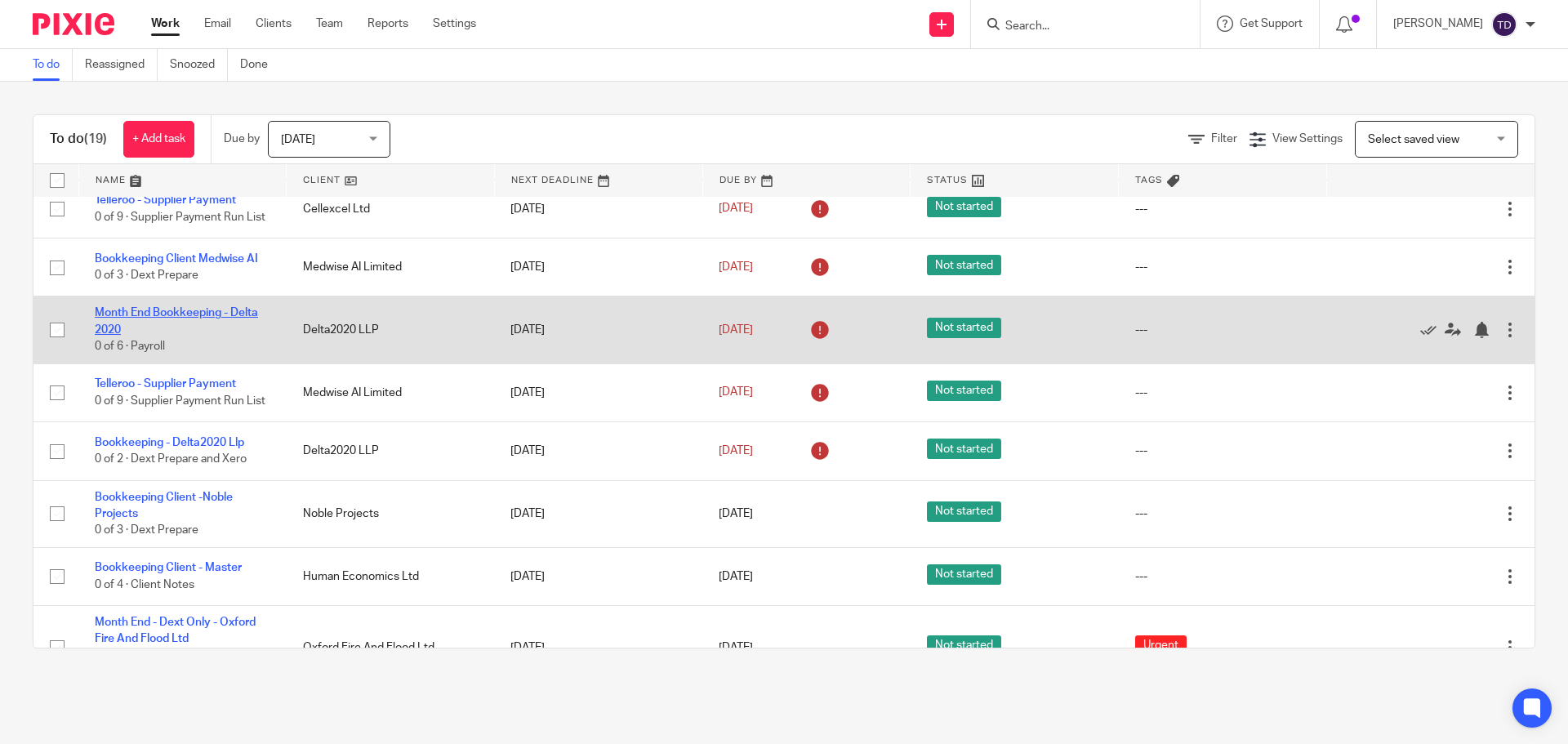
scroll to position [625, 0]
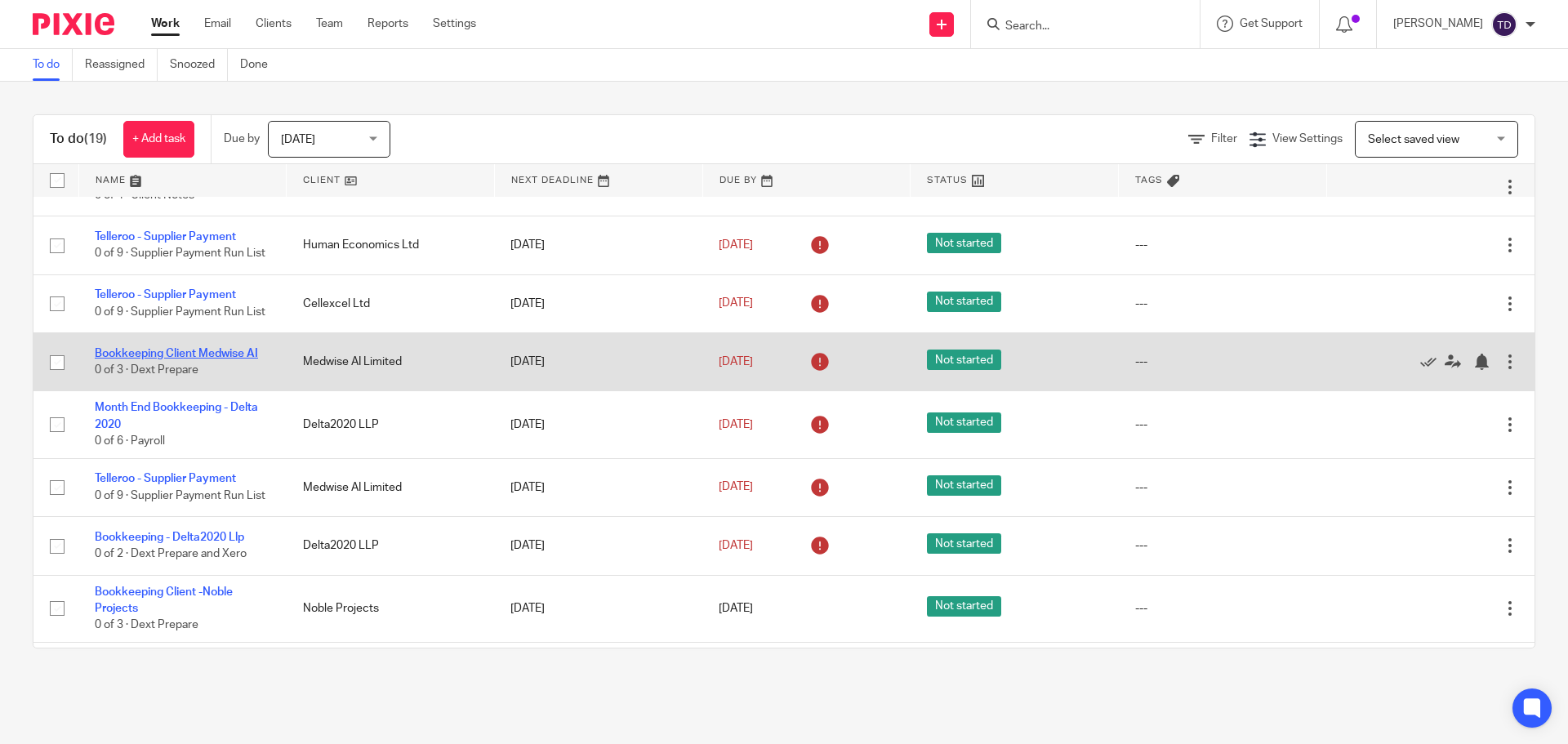
click at [165, 359] on link "Bookkeeping Client Medwise AI" at bounding box center [176, 353] width 163 height 11
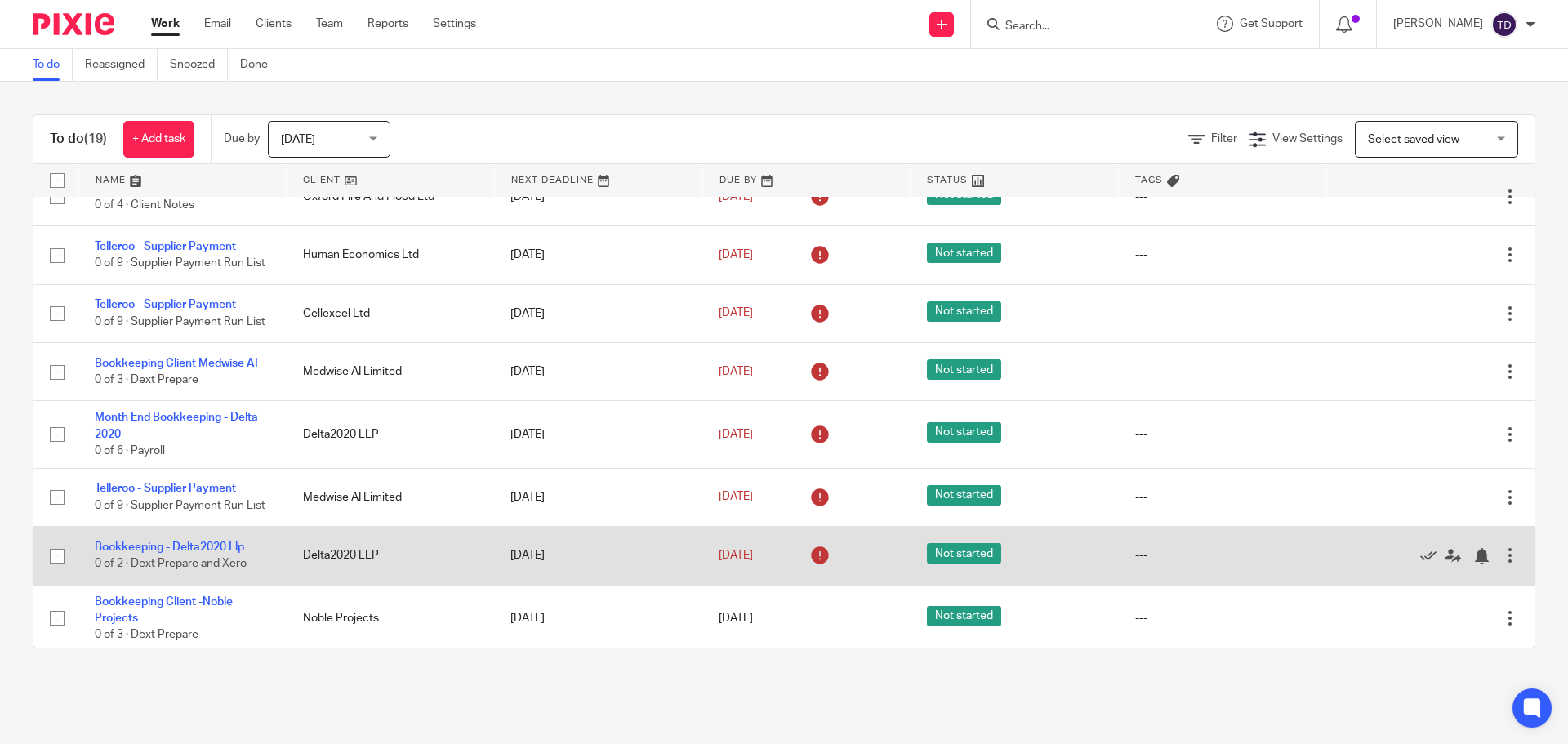
scroll to position [735, 0]
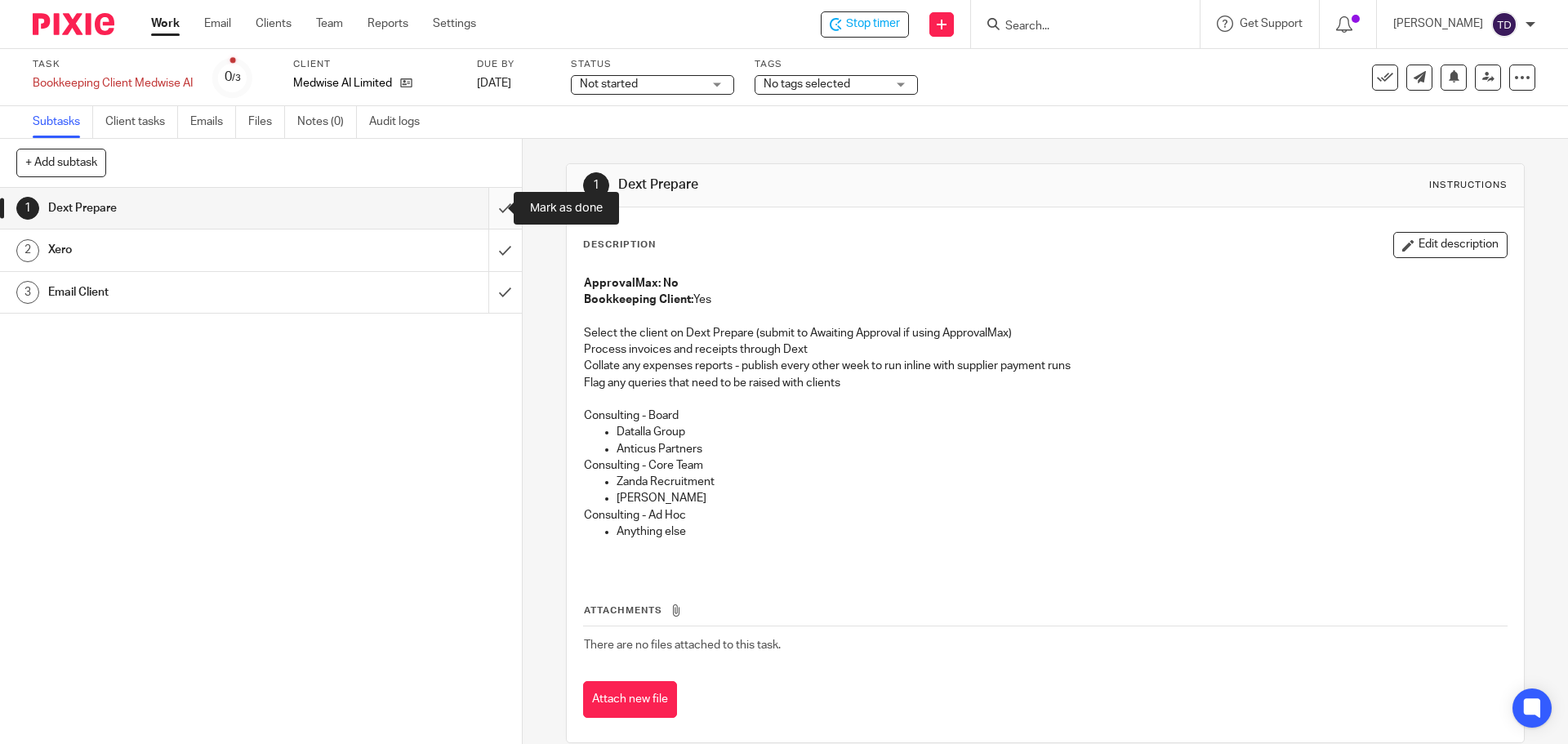
click at [489, 206] on input "submit" at bounding box center [260, 208] width 521 height 41
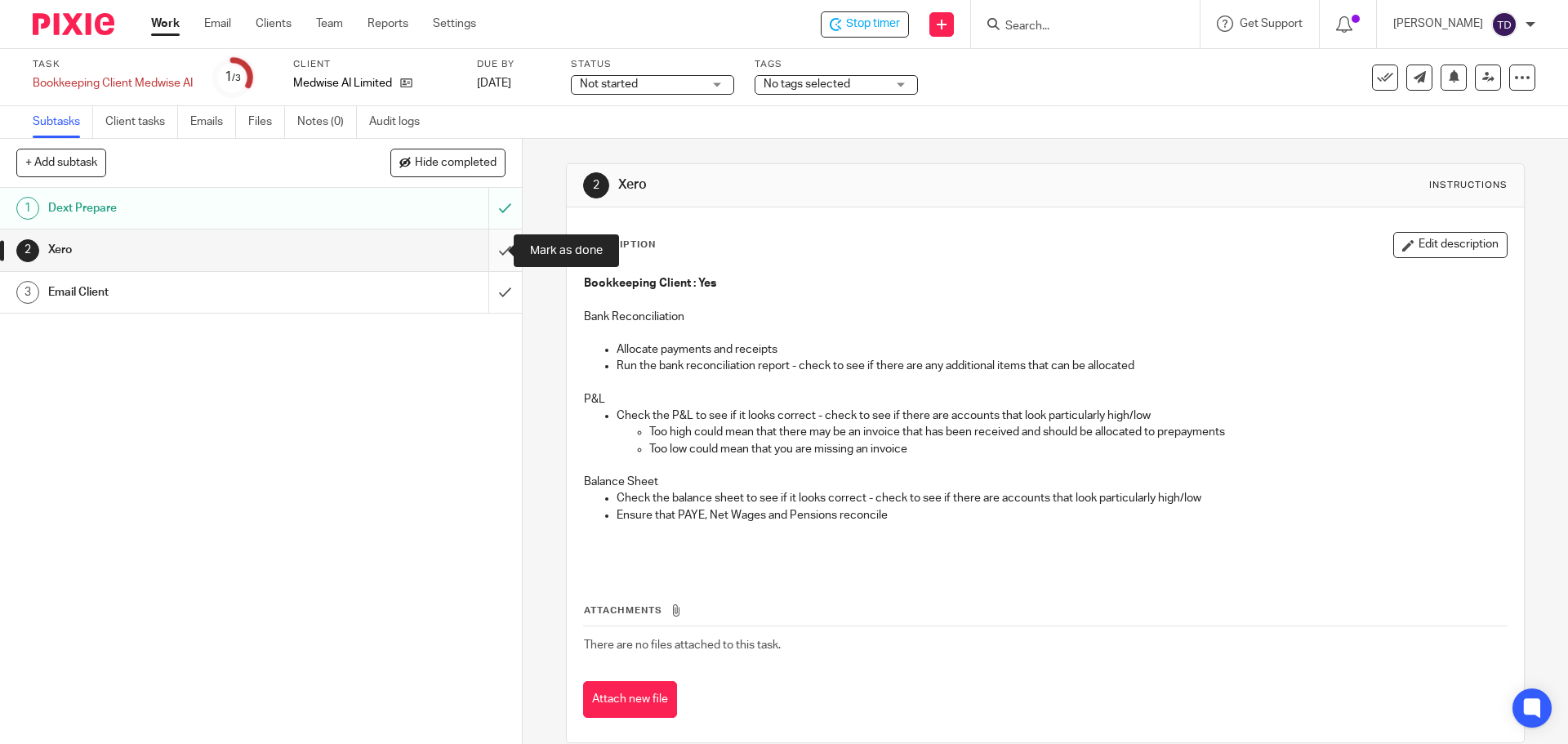
click at [489, 253] on input "submit" at bounding box center [260, 250] width 521 height 41
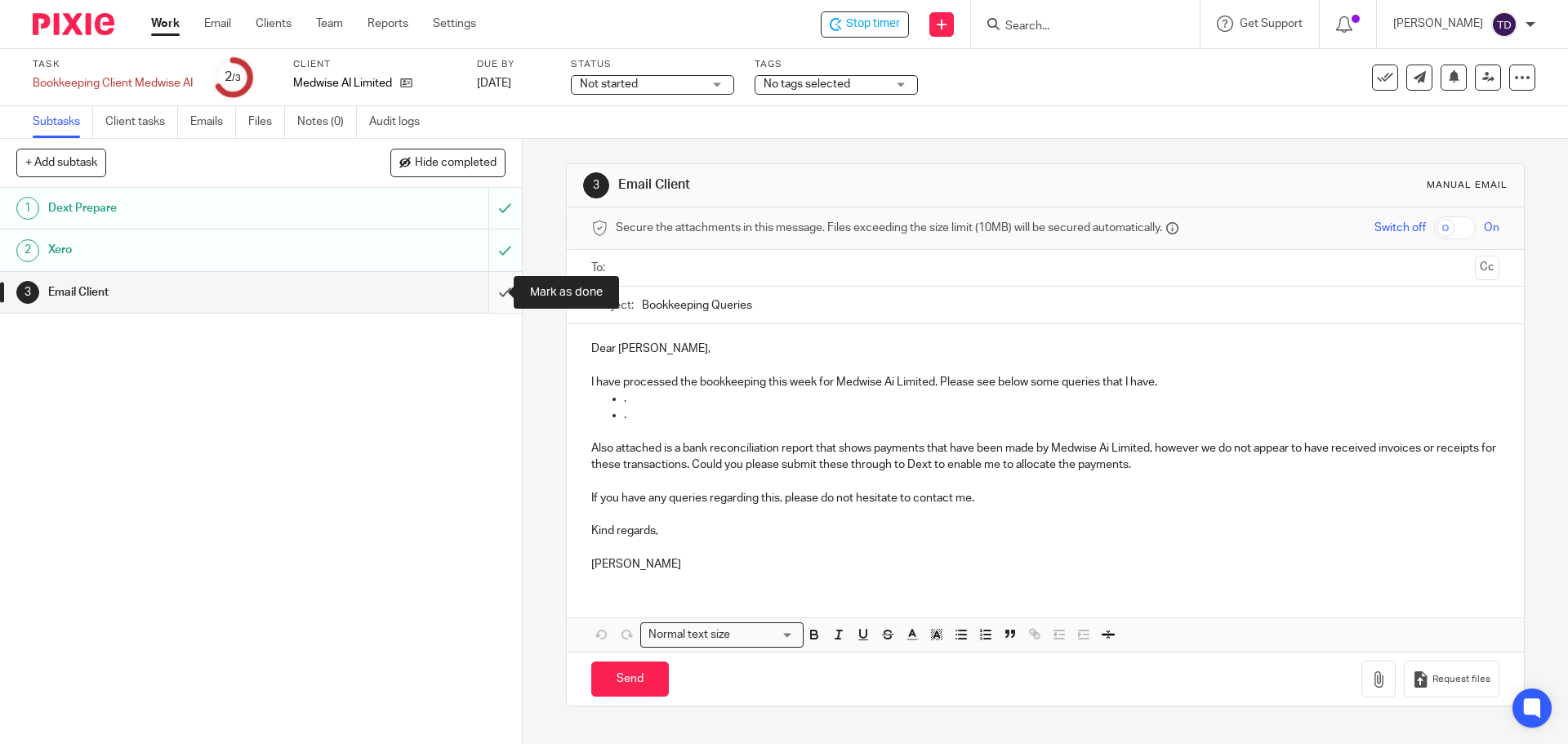
click at [492, 287] on input "submit" at bounding box center [260, 293] width 521 height 41
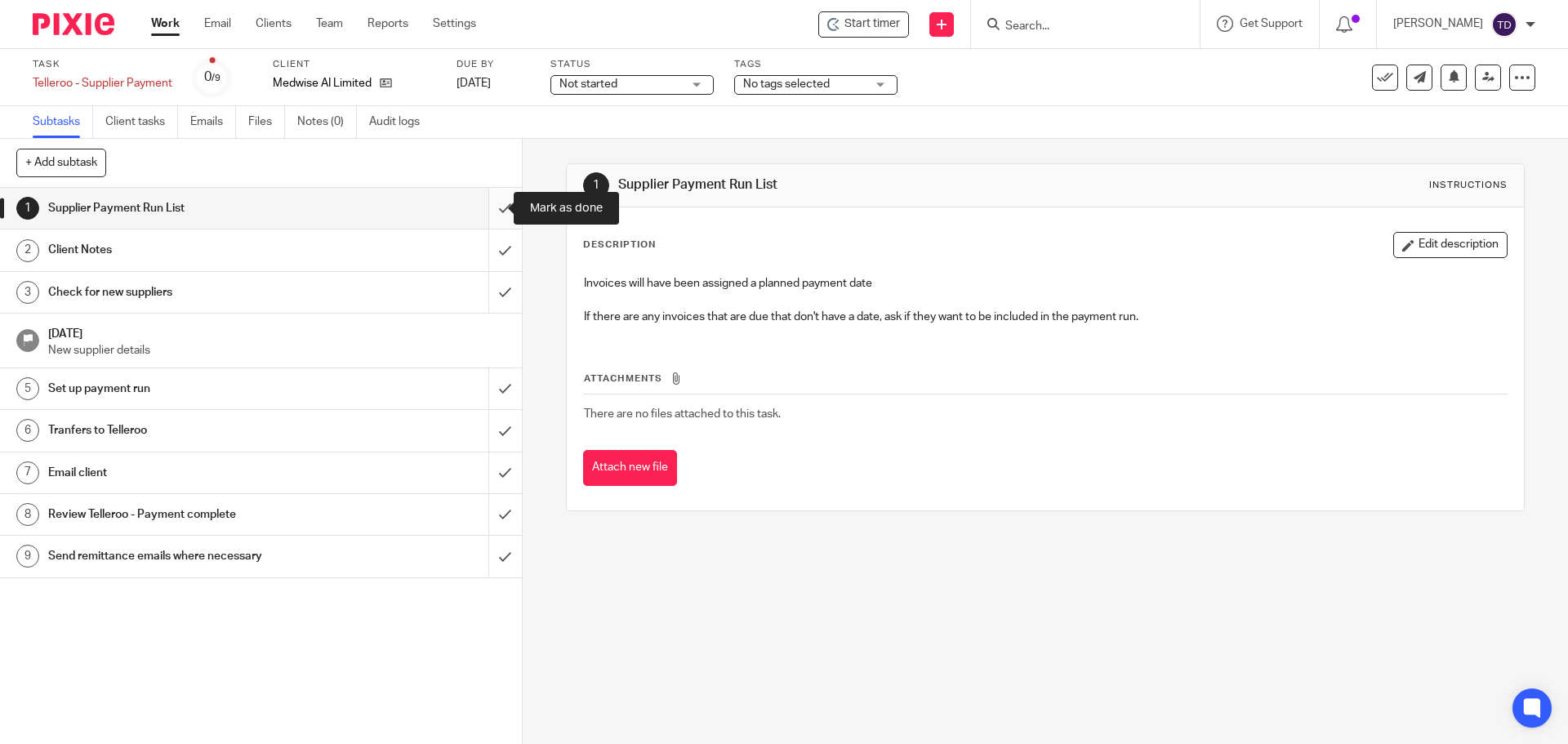
click at [491, 211] on input "submit" at bounding box center [260, 208] width 521 height 41
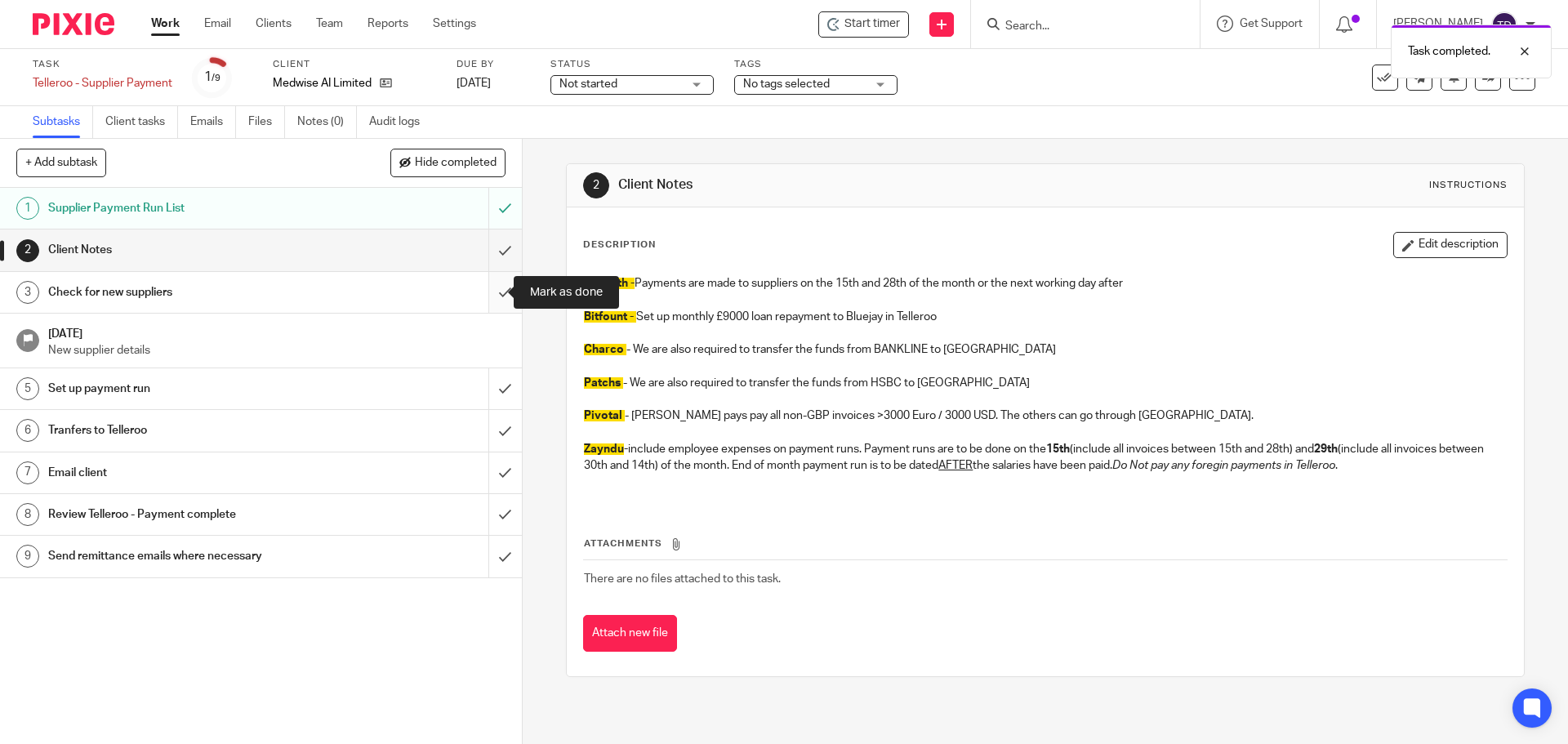
click at [491, 285] on input "submit" at bounding box center [260, 293] width 521 height 41
click at [491, 251] on input "submit" at bounding box center [260, 250] width 521 height 41
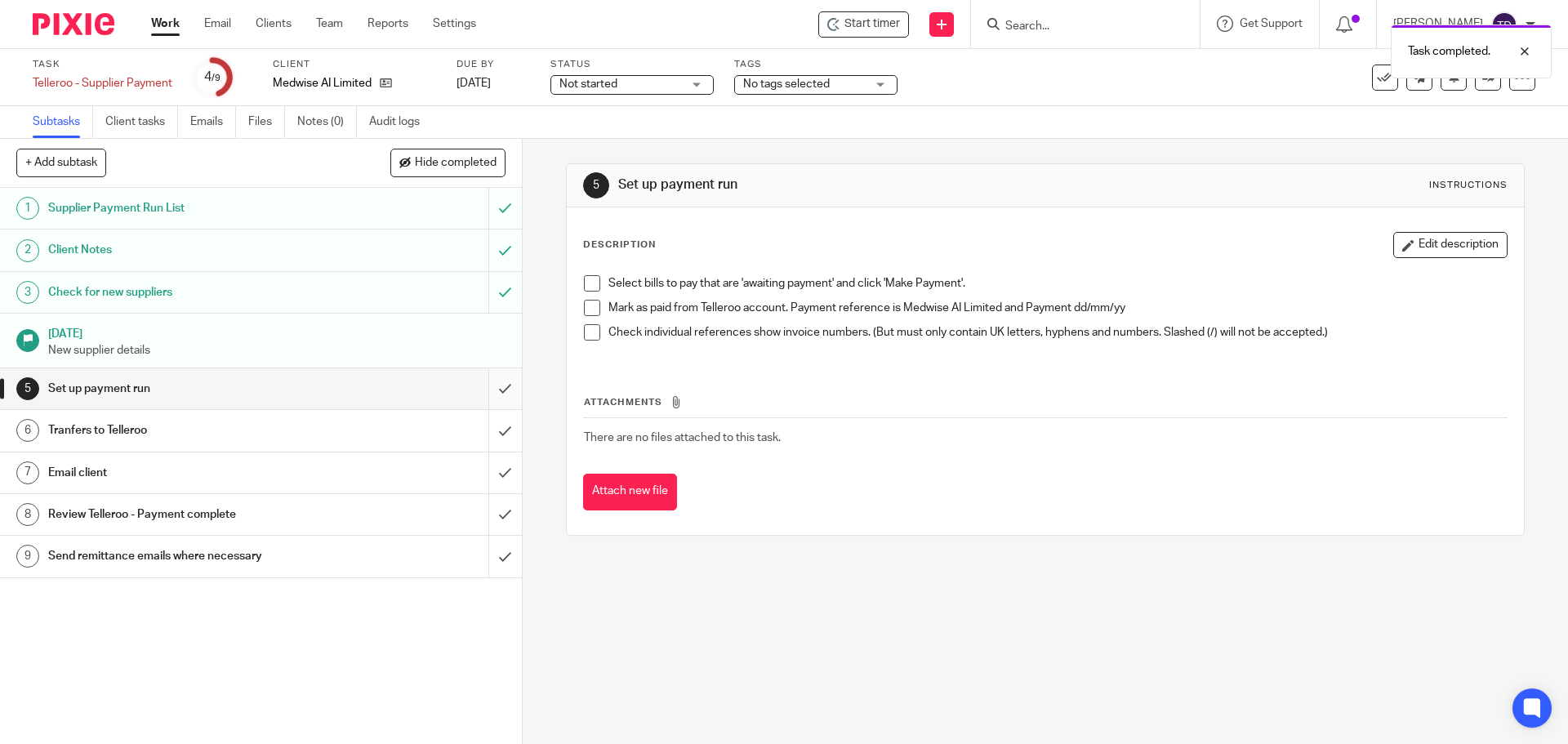
click at [488, 390] on input "submit" at bounding box center [260, 389] width 521 height 41
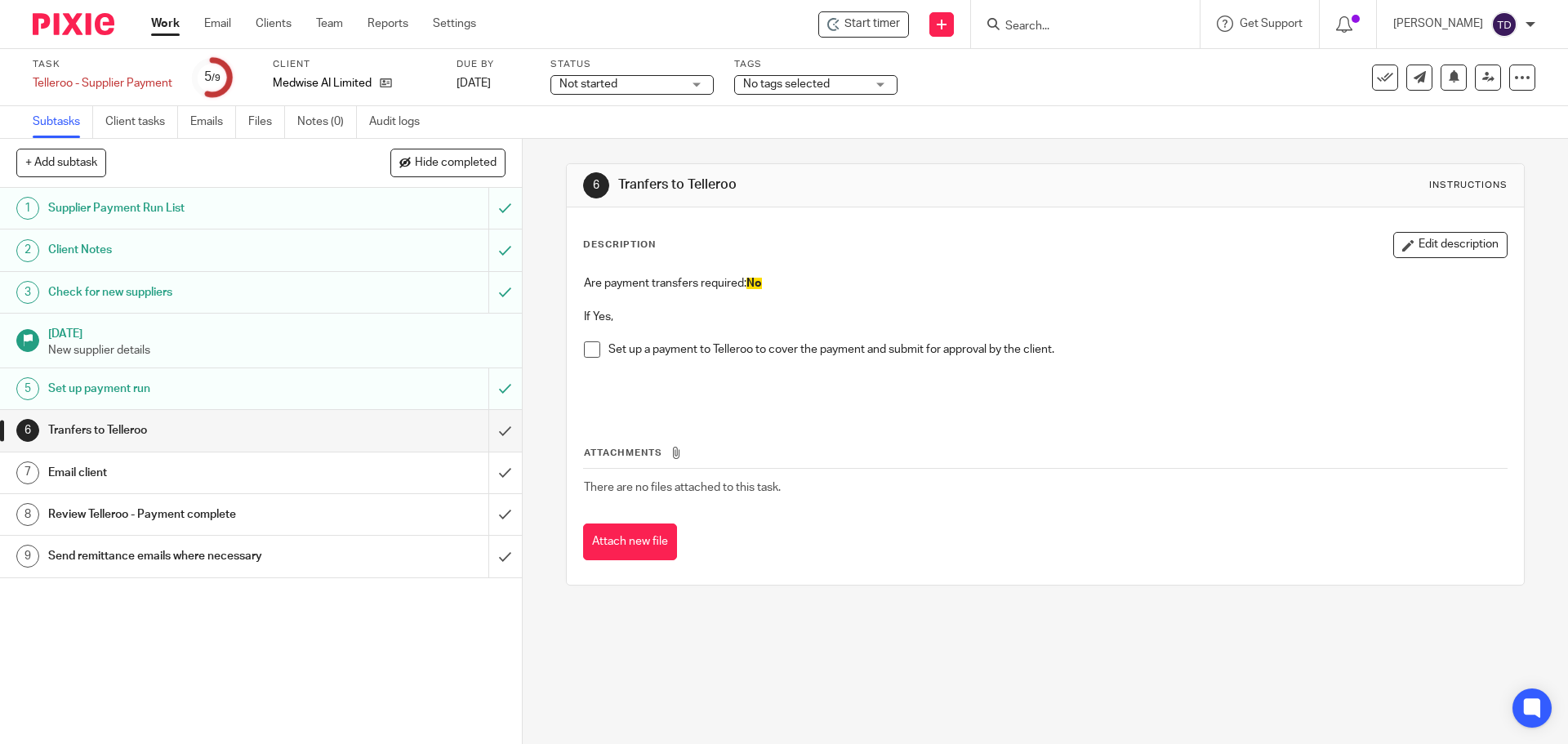
click at [1033, 376] on p at bounding box center [1045, 382] width 922 height 34
click at [1446, 84] on button at bounding box center [1453, 77] width 26 height 26
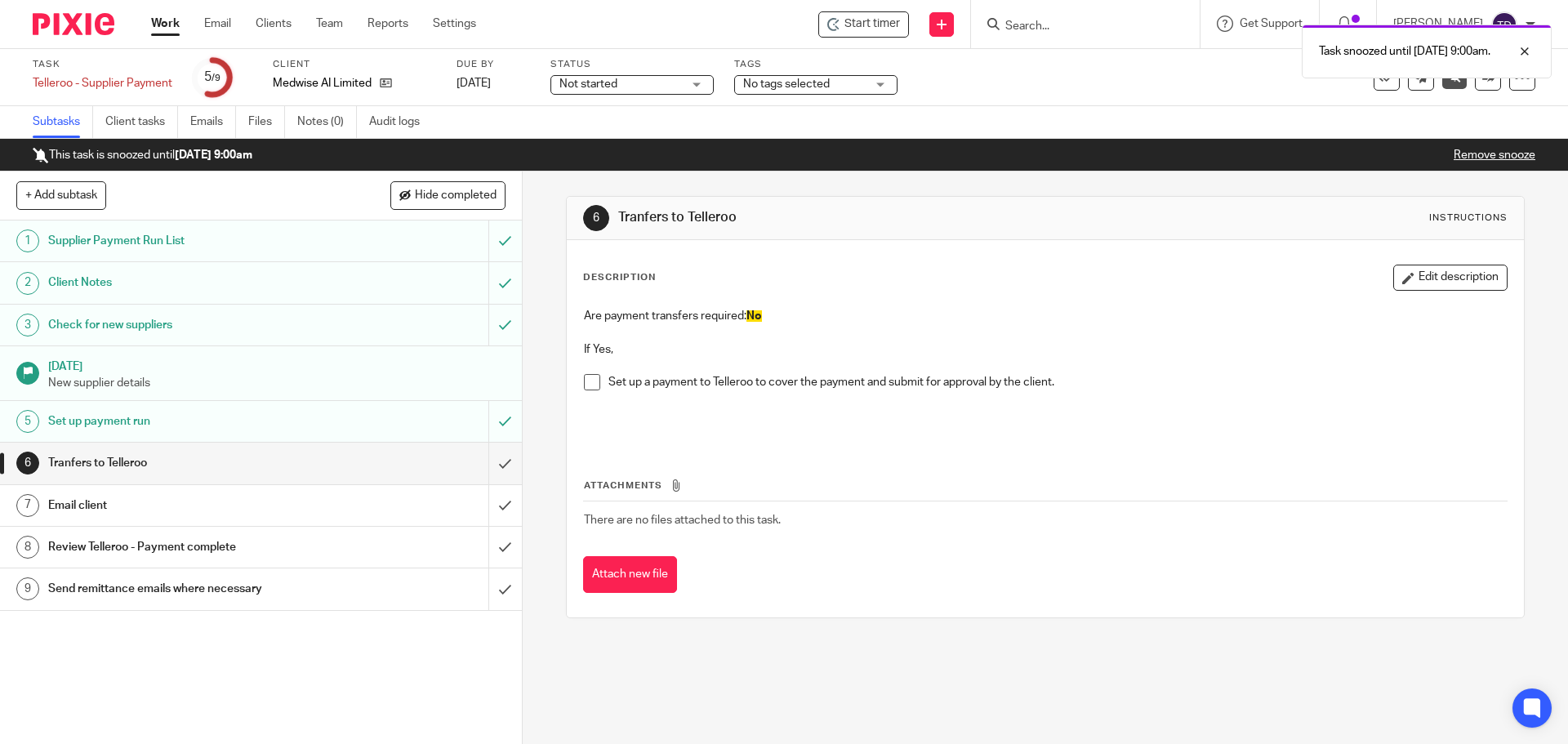
click at [176, 28] on link "Work" at bounding box center [165, 24] width 29 height 17
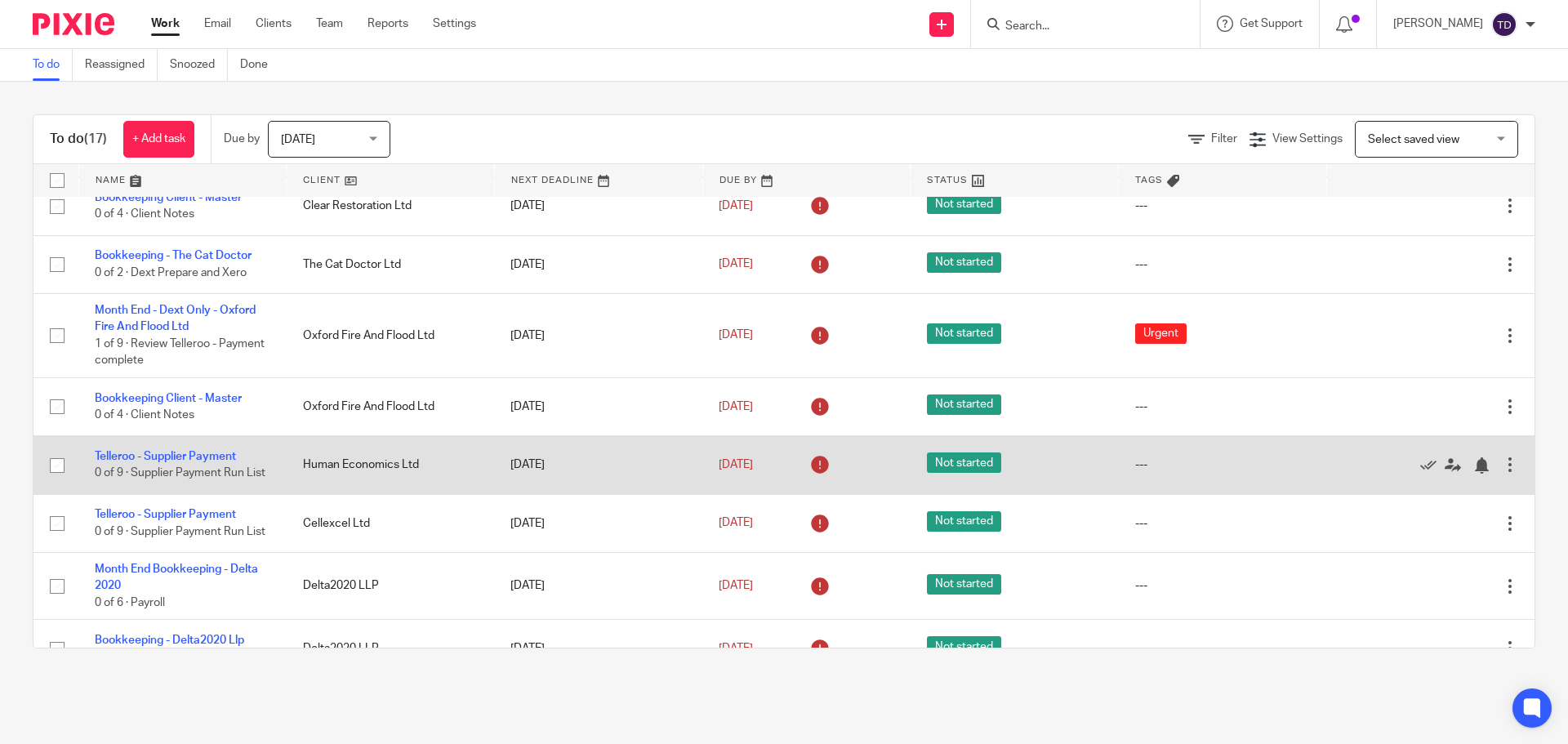
scroll to position [408, 0]
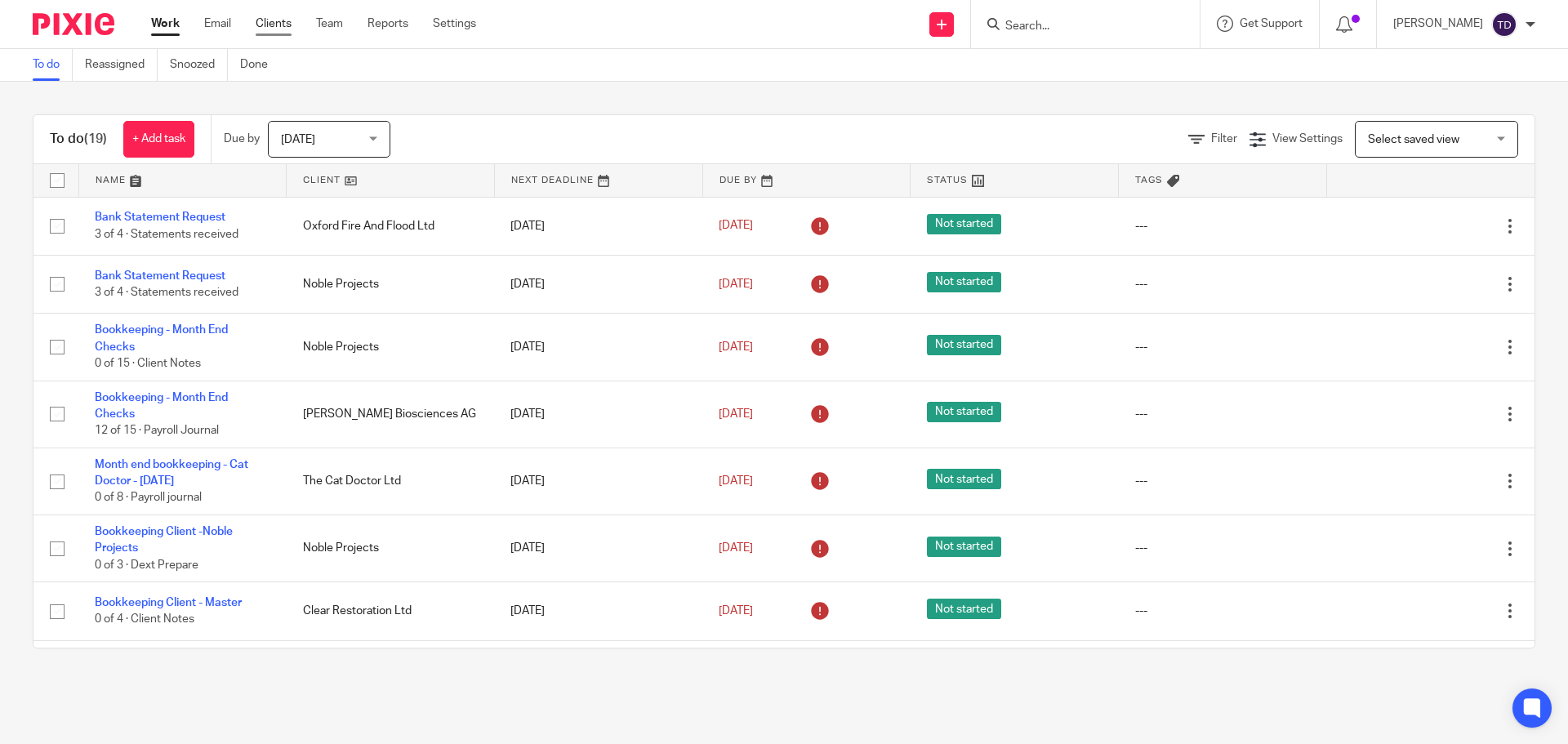
click at [276, 29] on link "Clients" at bounding box center [273, 24] width 36 height 17
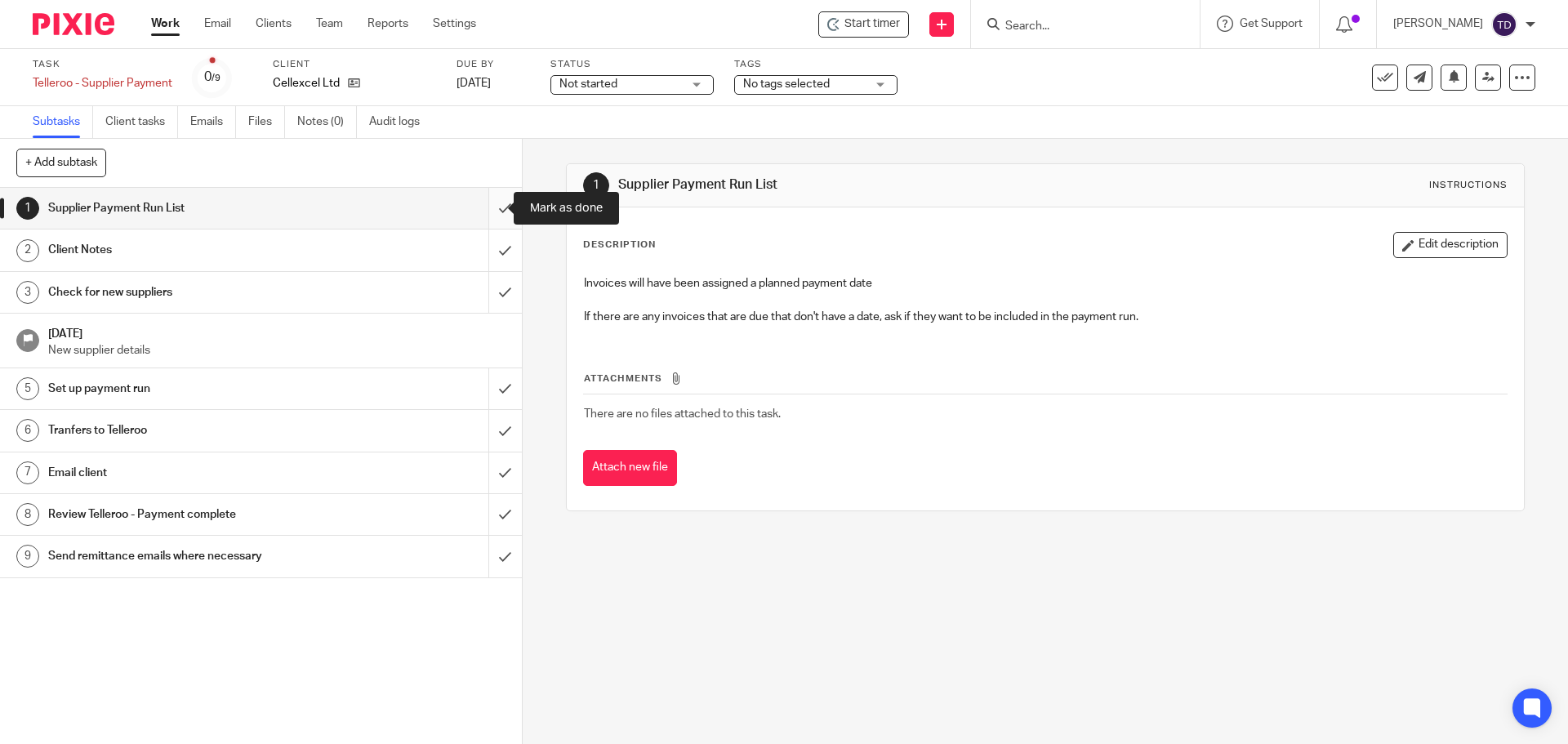
click at [481, 204] on input "submit" at bounding box center [260, 208] width 521 height 41
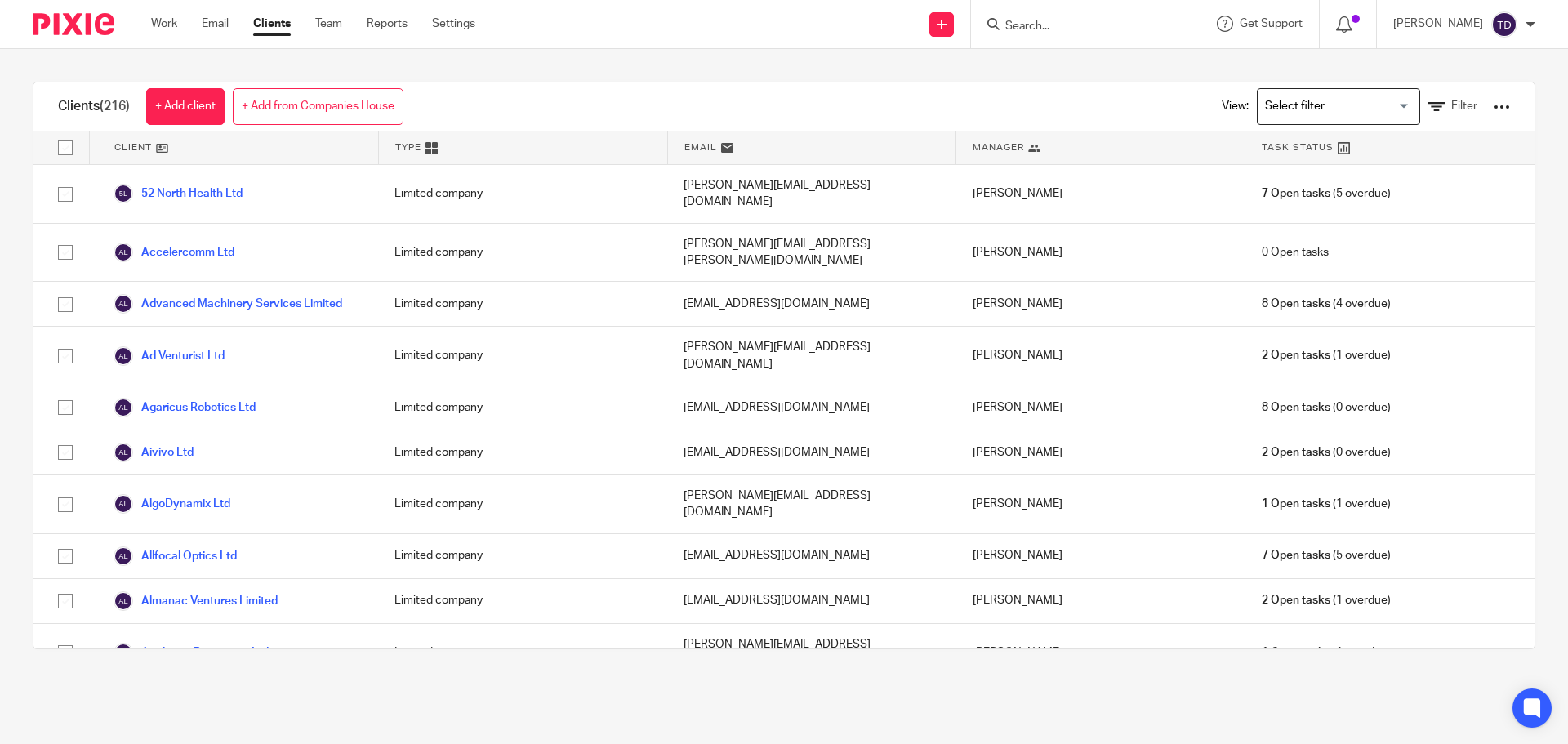
click at [906, 717] on main "Clients (216) + Add client + Add from Companies House View: Loading... Filter C…" at bounding box center [784, 372] width 1568 height 744
click at [278, 21] on link "Clients" at bounding box center [271, 24] width 37 height 17
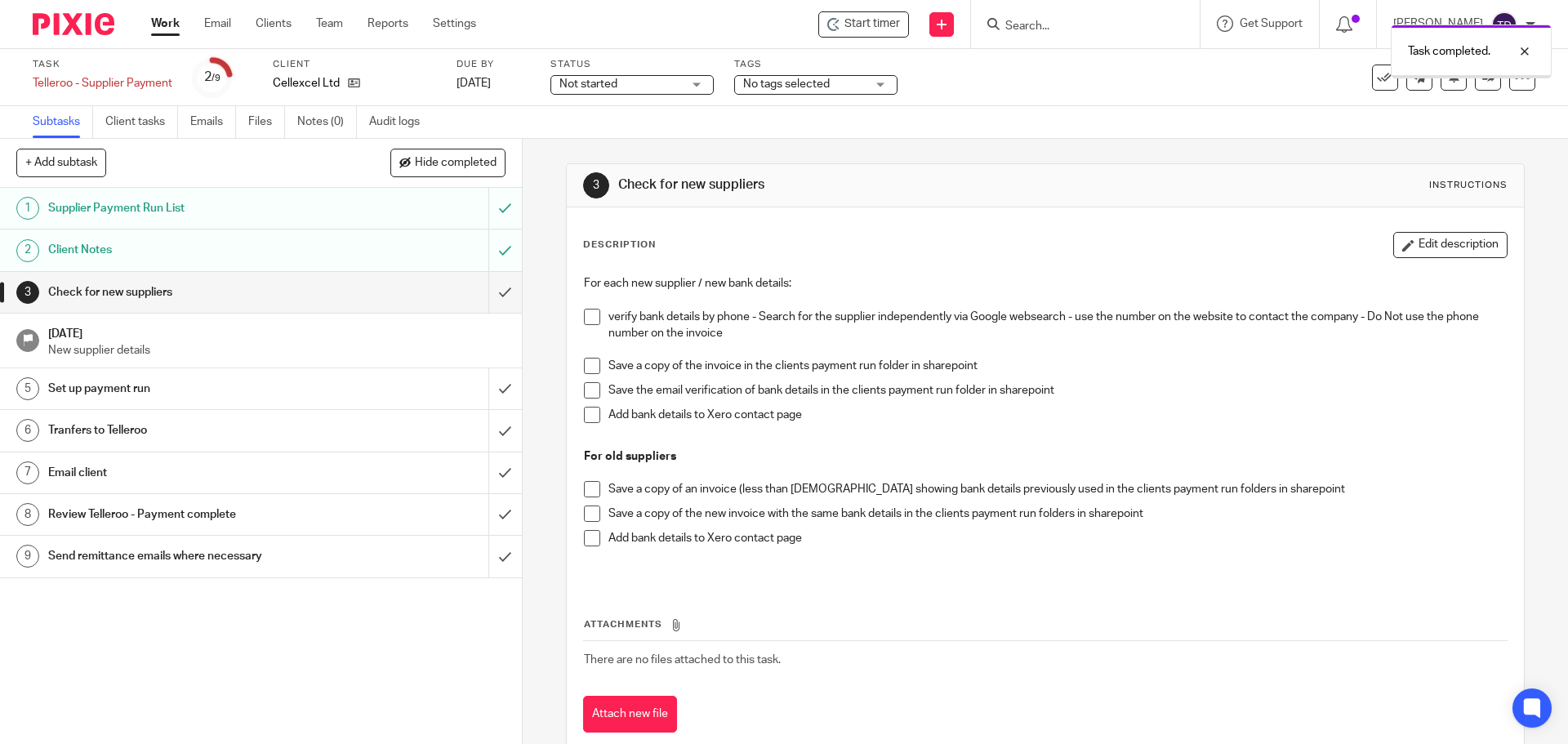
click at [481, 295] on input "submit" at bounding box center [260, 293] width 521 height 41
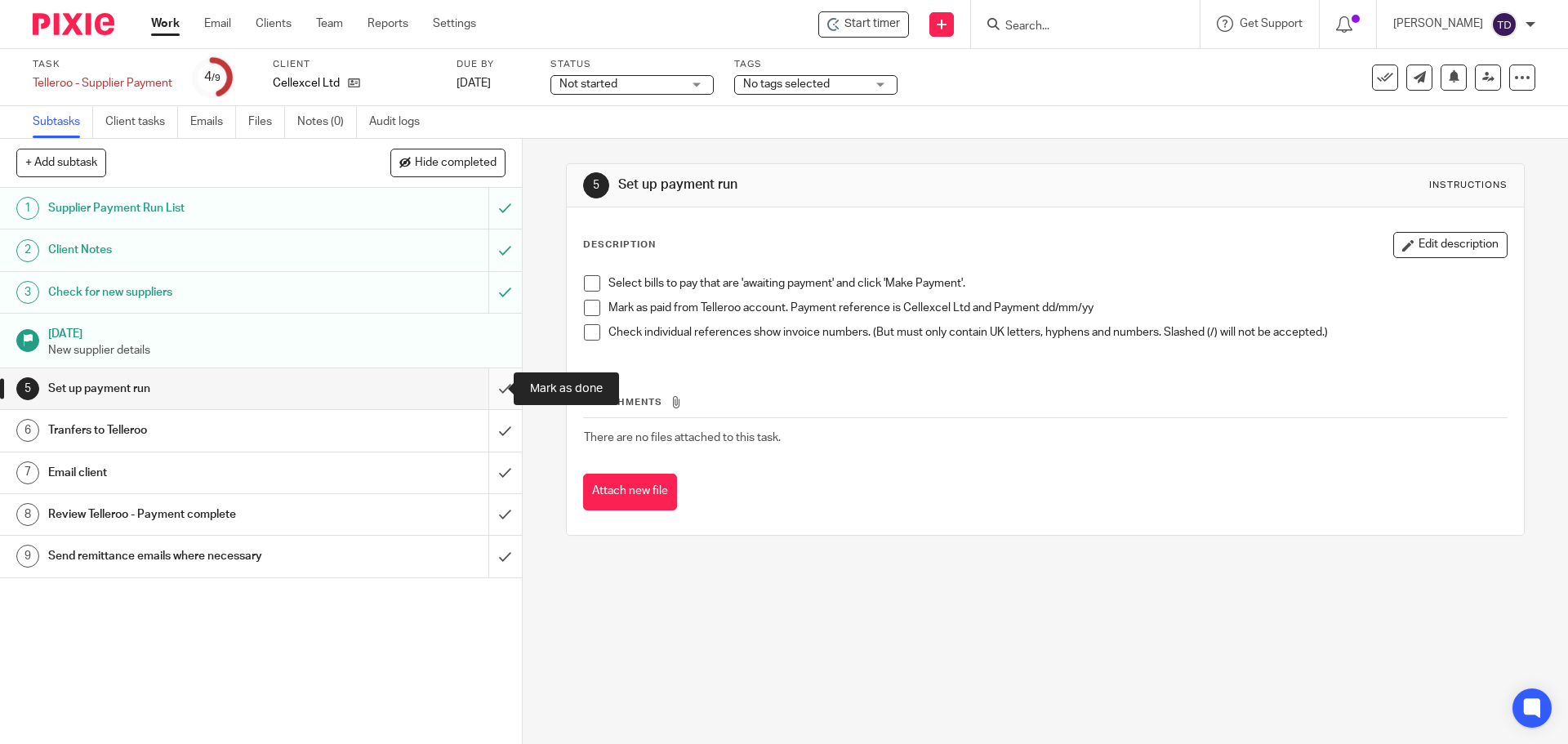
click at [492, 380] on input "submit" at bounding box center [260, 389] width 521 height 41
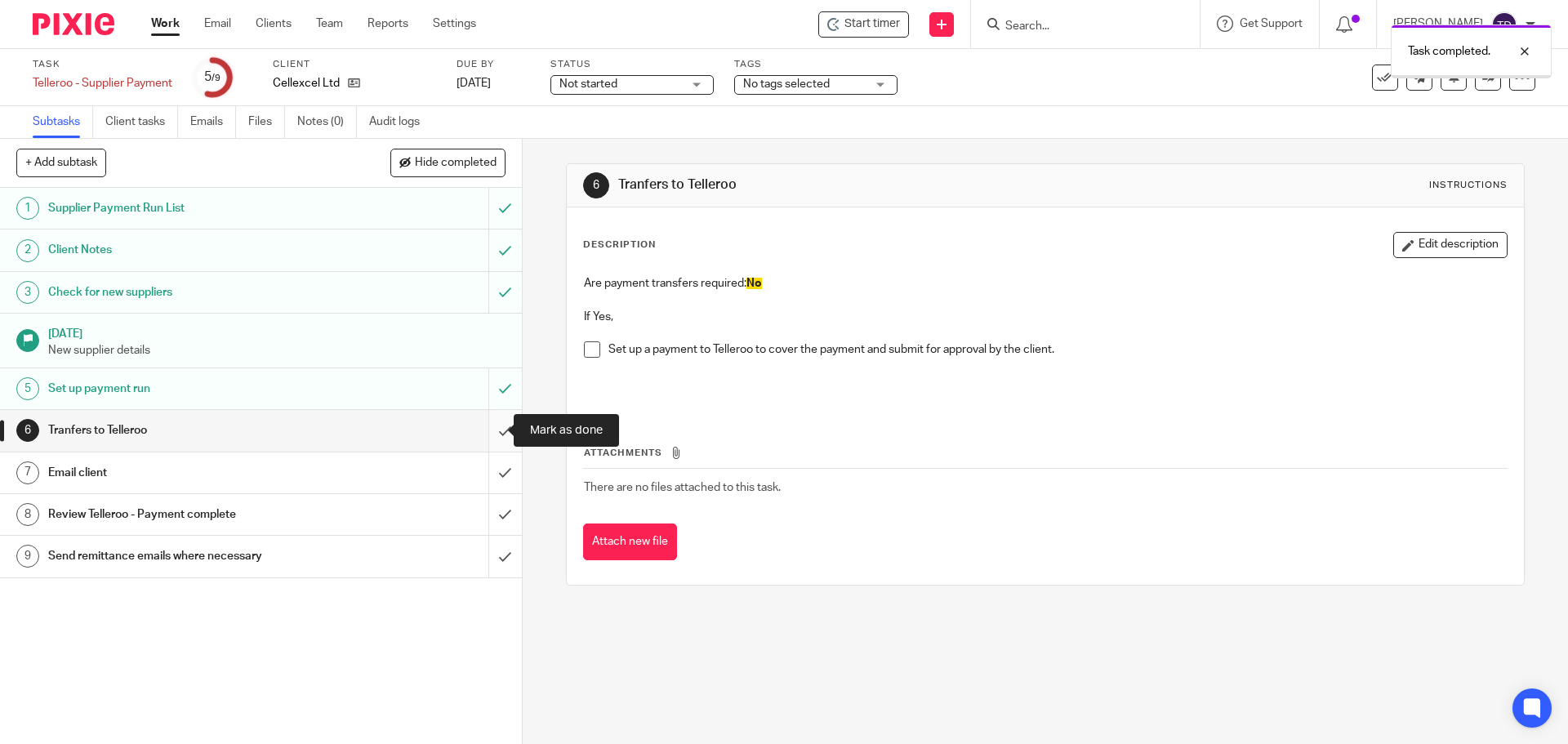
click at [480, 429] on input "submit" at bounding box center [260, 430] width 521 height 41
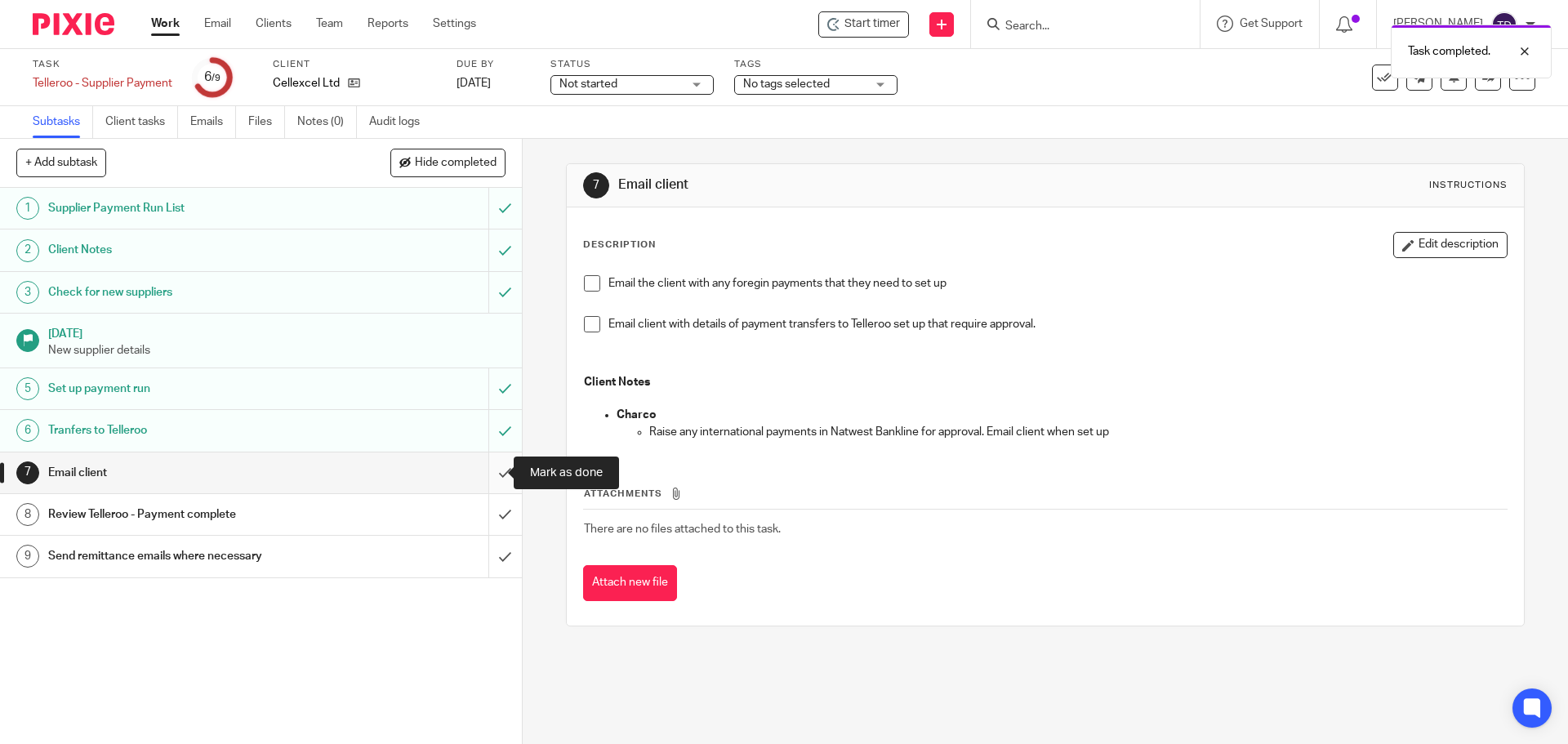
click at [482, 469] on input "submit" at bounding box center [260, 473] width 521 height 41
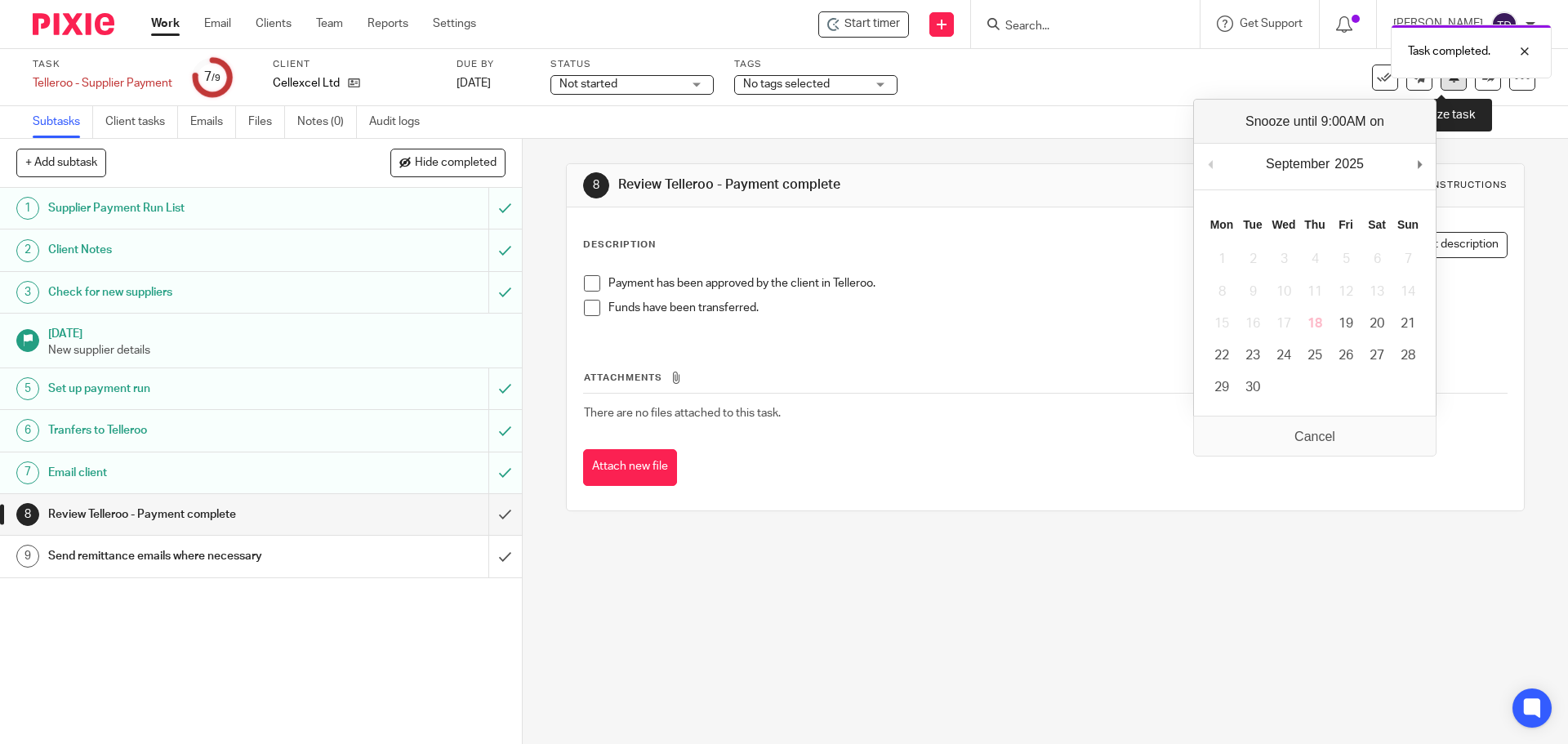
click at [1440, 84] on button at bounding box center [1453, 77] width 26 height 26
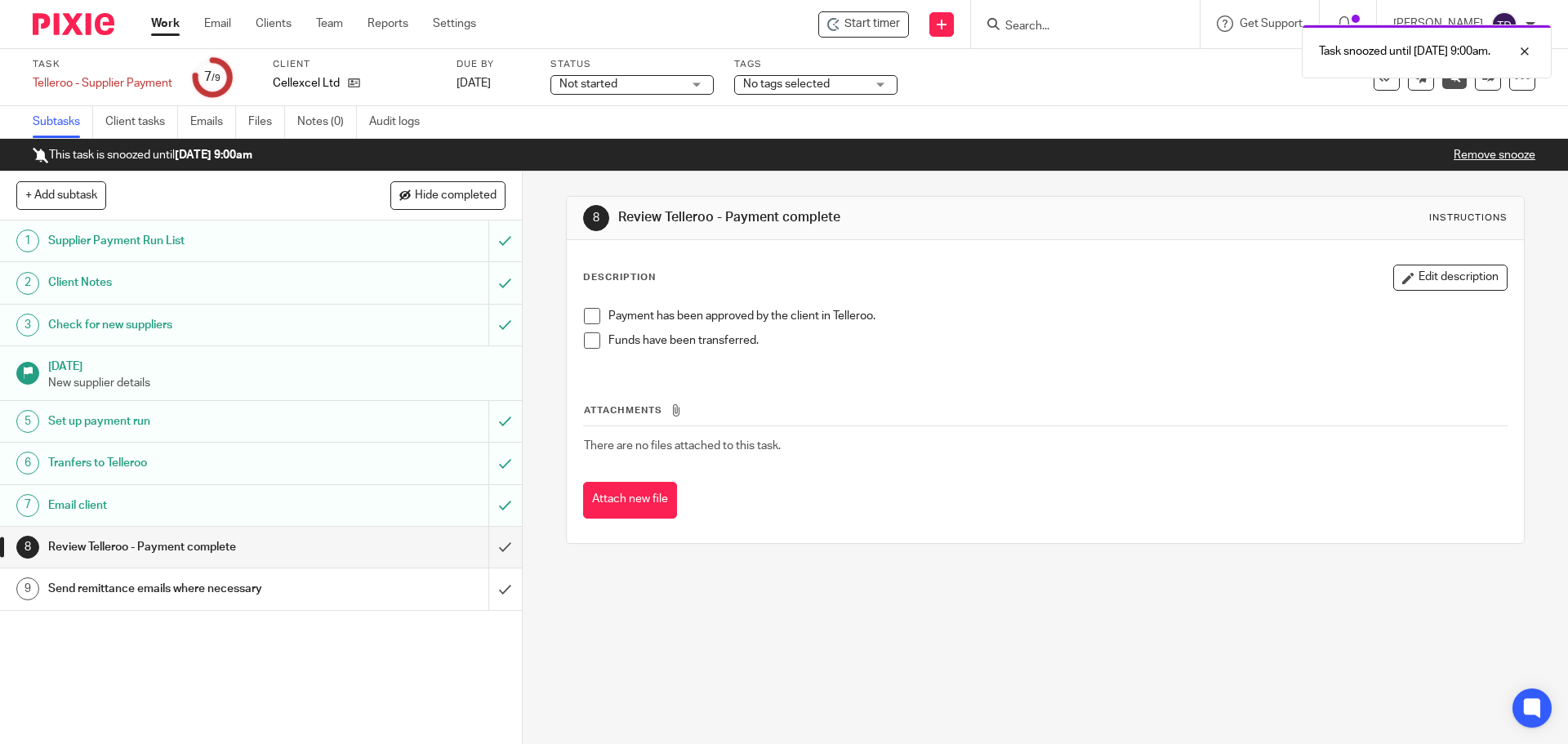
click at [177, 29] on ul "Work Email Clients Team Reports Settings" at bounding box center [326, 24] width 350 height 17
click at [173, 31] on link "Work" at bounding box center [165, 24] width 29 height 17
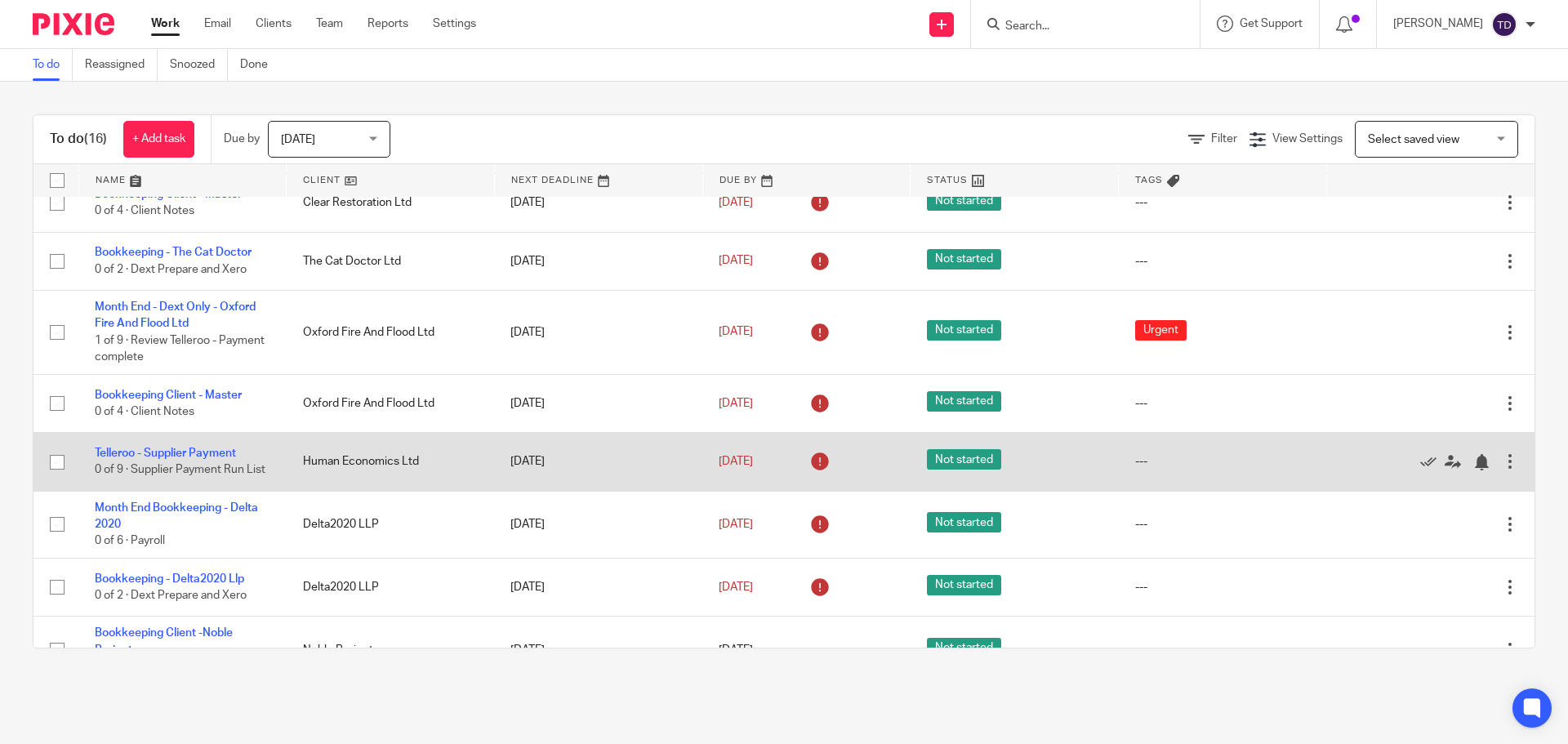
scroll to position [595, 0]
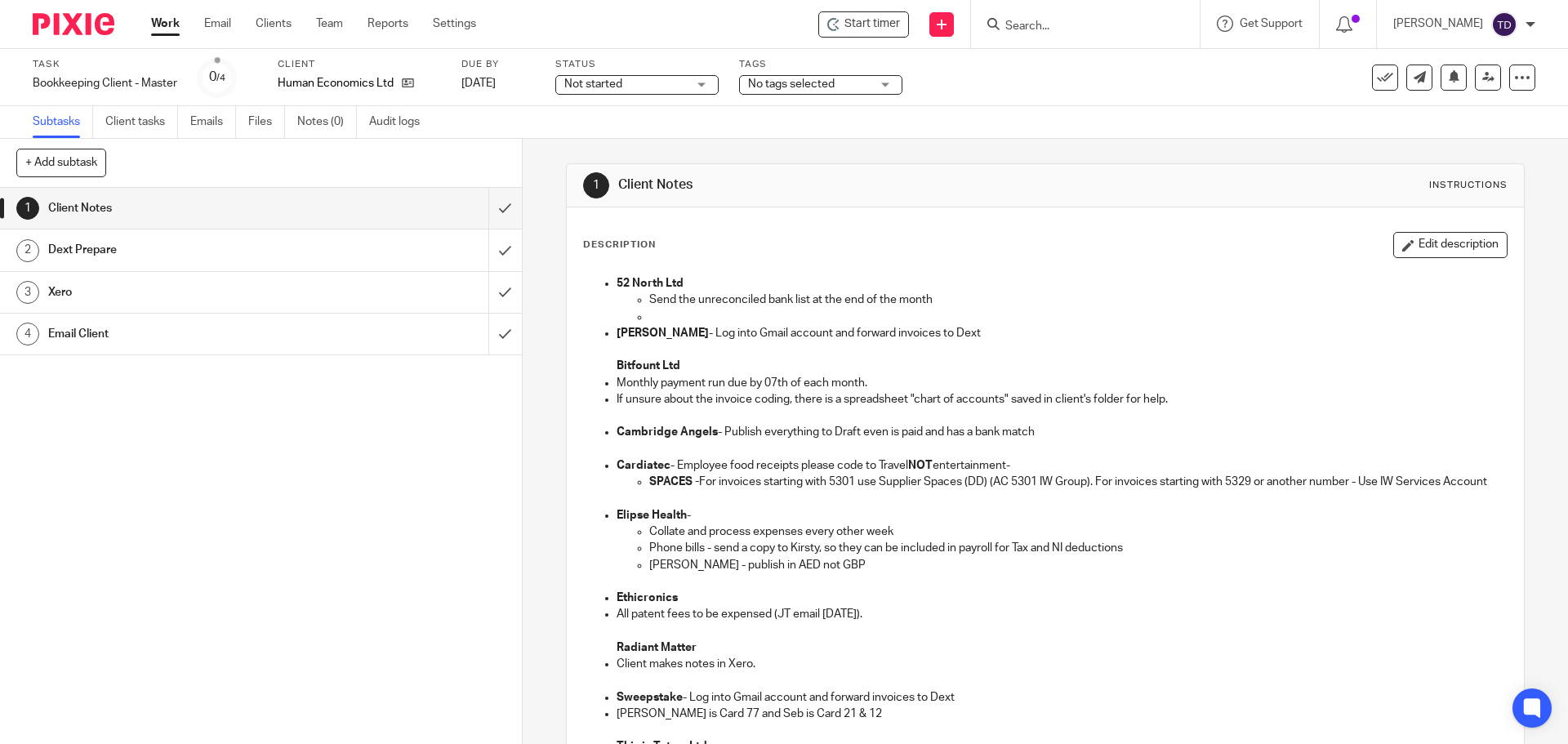
click at [1053, 186] on h1 "Client Notes" at bounding box center [850, 185] width 463 height 17
click at [900, 21] on span "Start timer" at bounding box center [872, 24] width 56 height 17
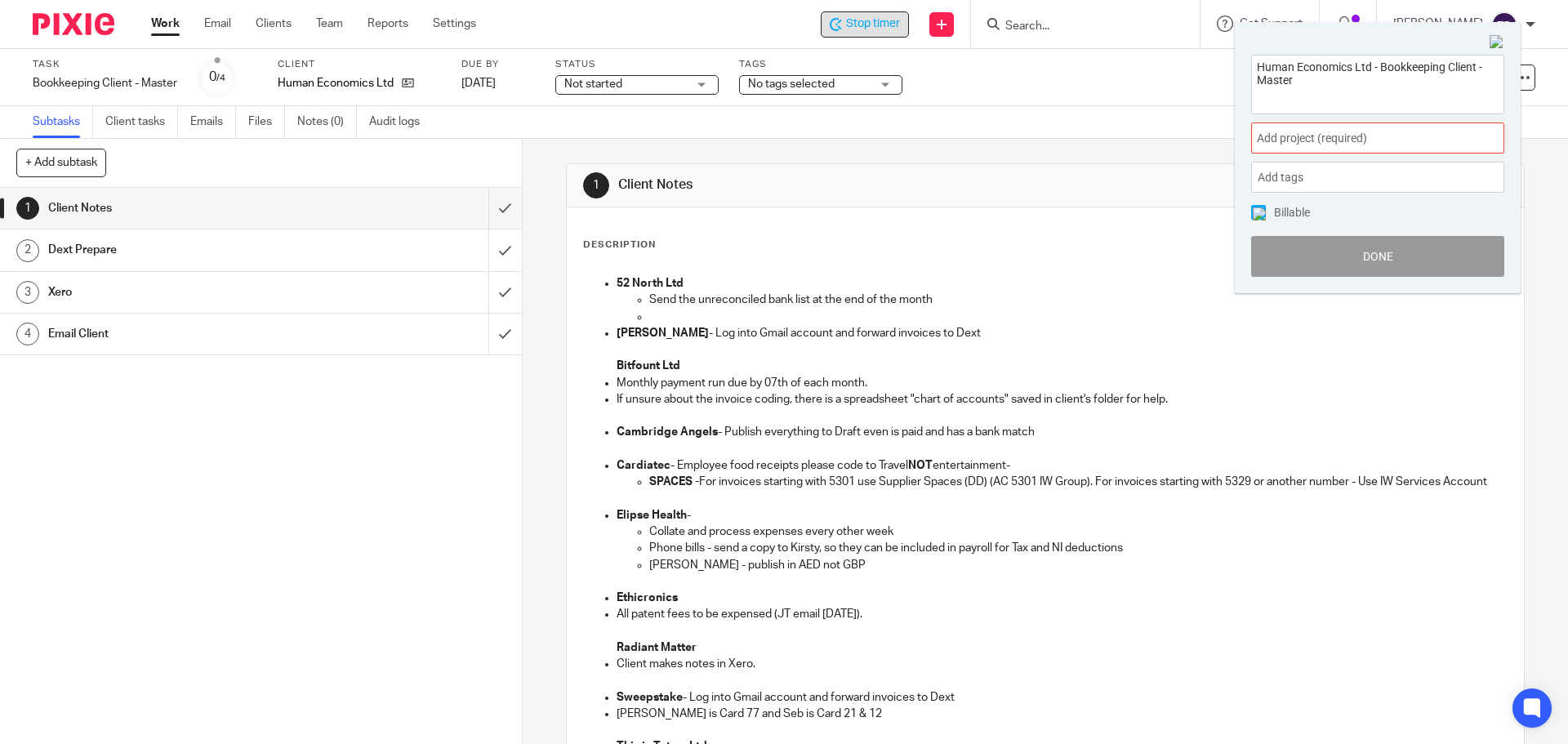
click at [1336, 128] on div "Add project (required) :" at bounding box center [1377, 137] width 253 height 31
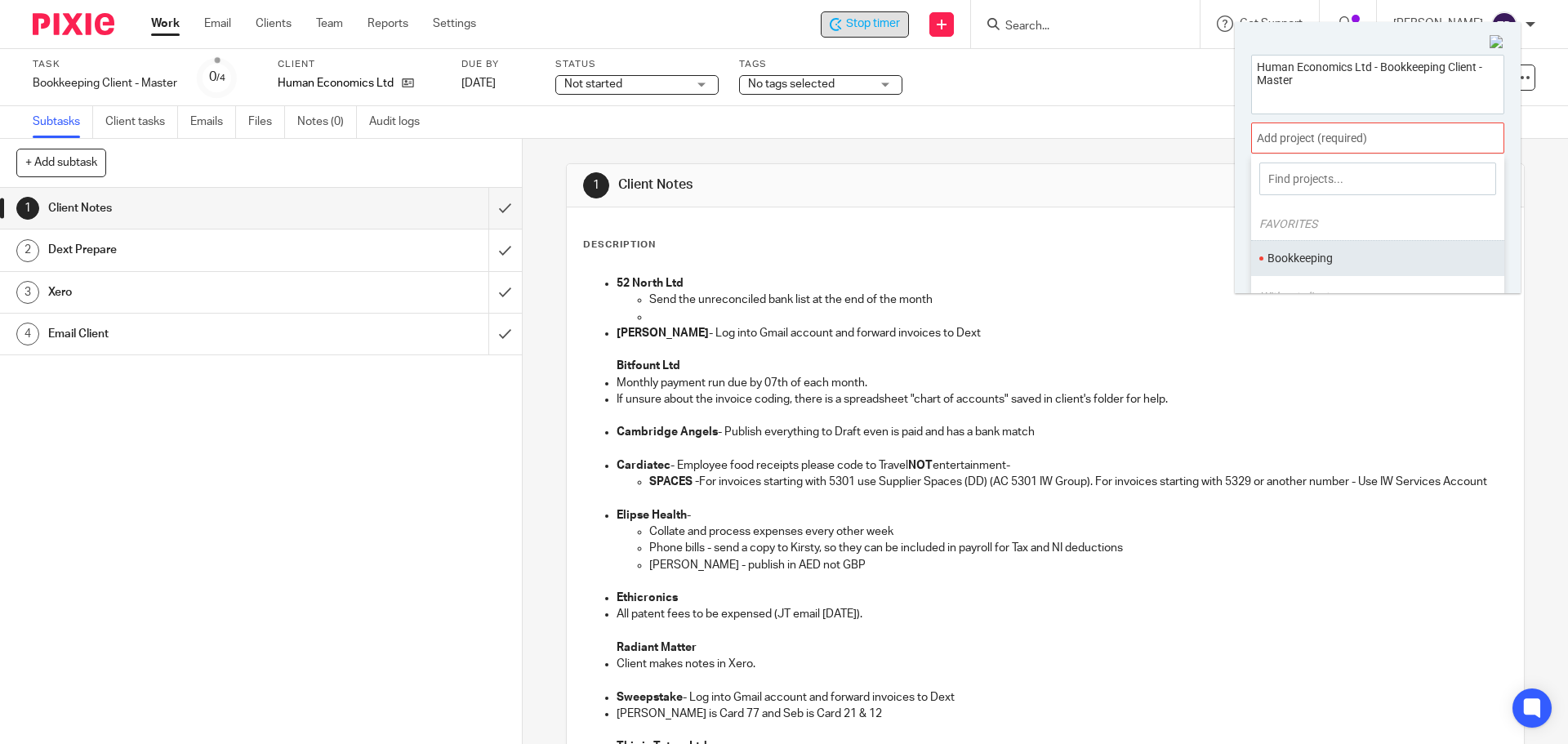
click at [1328, 246] on ul "Bookkeeping" at bounding box center [1377, 257] width 253 height 35
click at [1298, 253] on li "Bookkeeping" at bounding box center [1374, 258] width 213 height 17
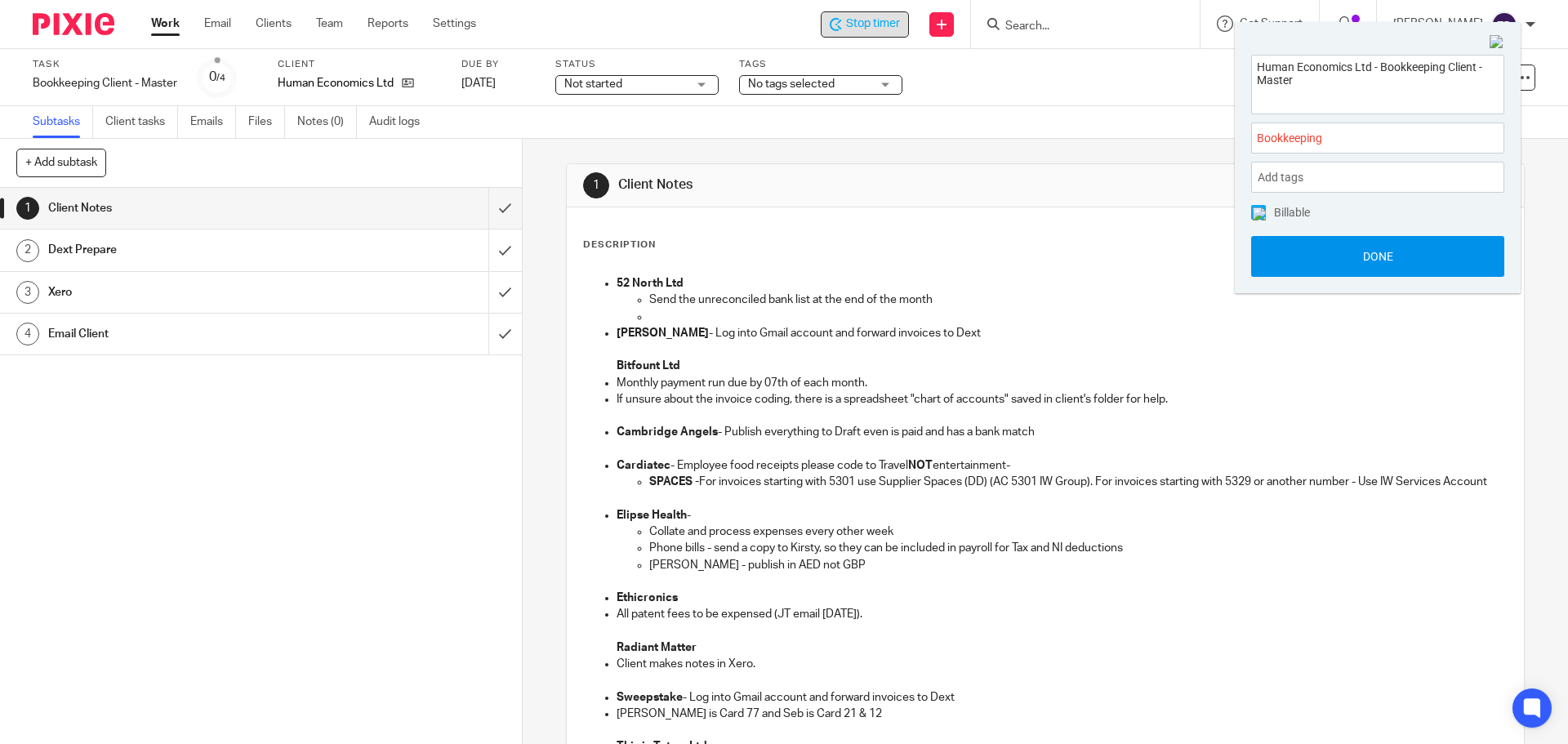
click at [1329, 245] on button "Done" at bounding box center [1377, 256] width 253 height 41
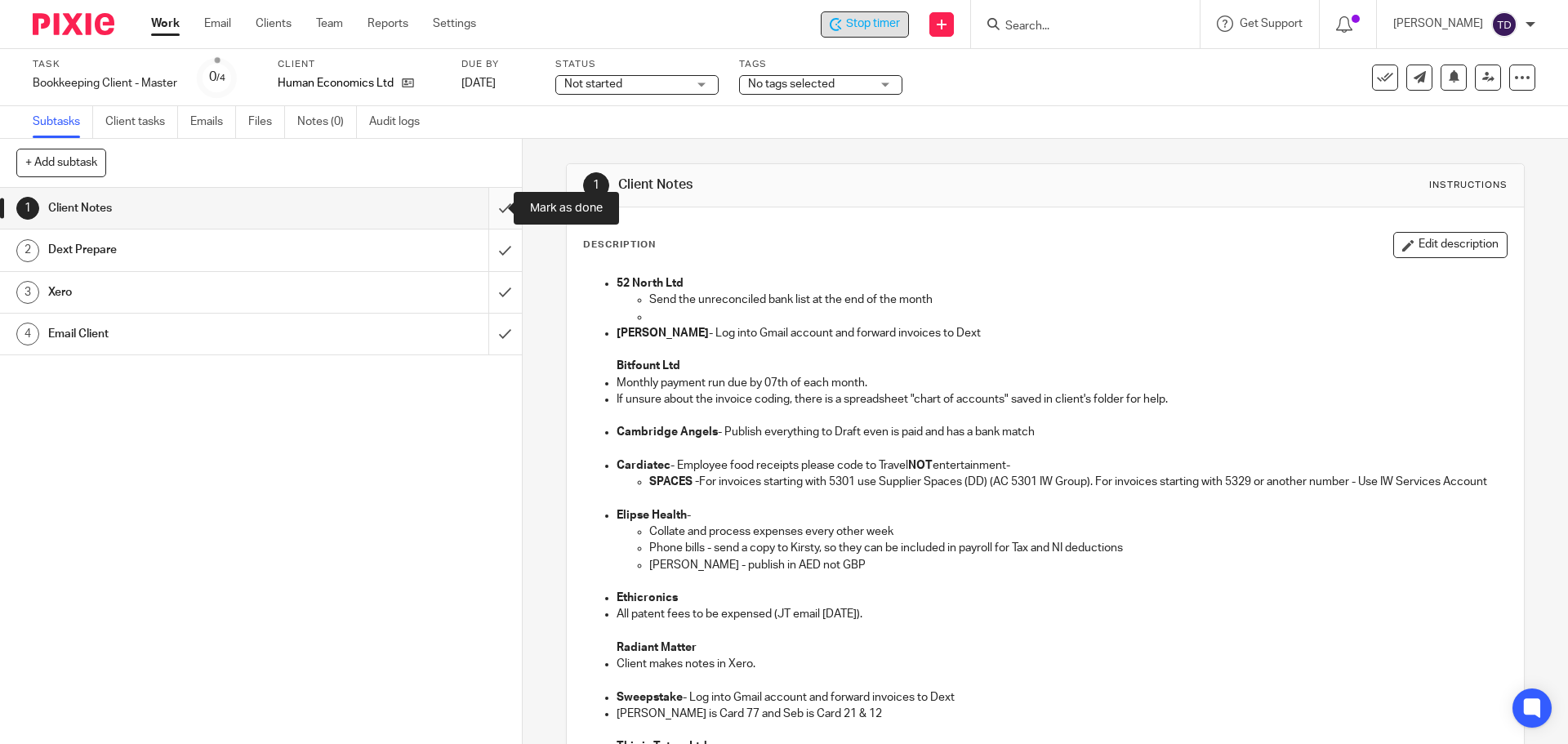
click at [495, 206] on input "submit" at bounding box center [260, 208] width 521 height 41
